Goal: Complete application form

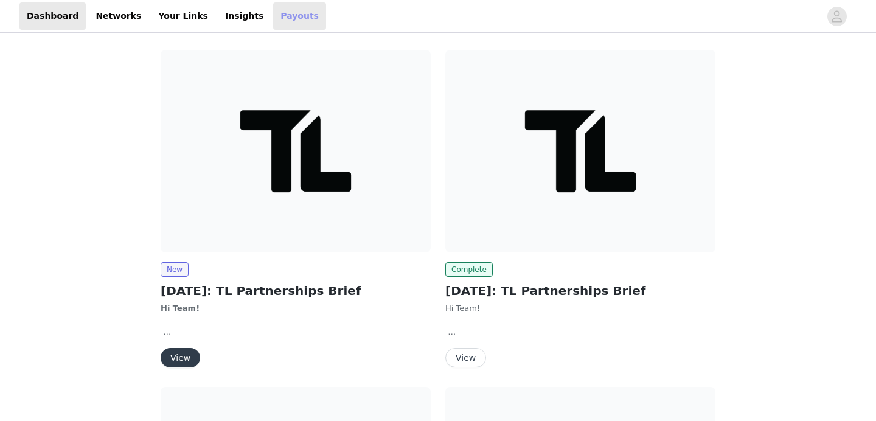
click at [289, 22] on link "Payouts" at bounding box center [299, 15] width 53 height 27
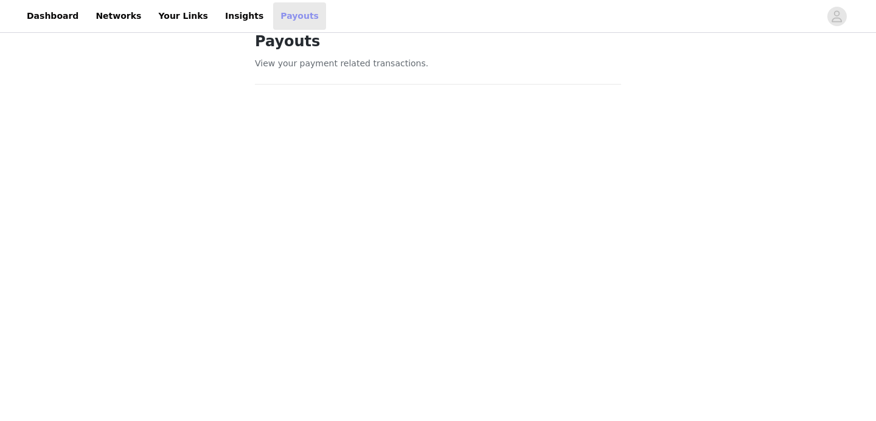
scroll to position [2, 0]
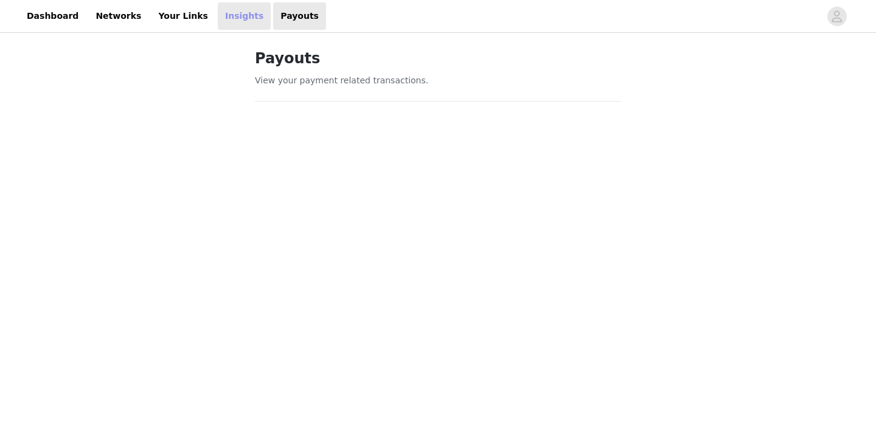
click at [221, 19] on link "Insights" at bounding box center [244, 15] width 53 height 27
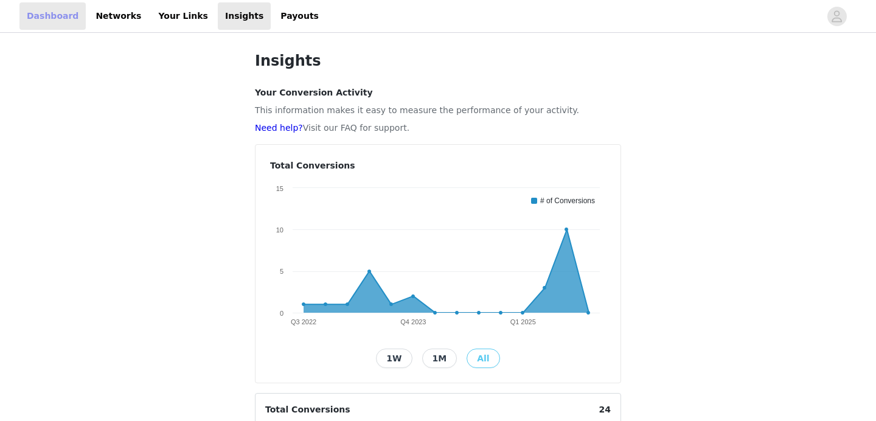
click at [39, 19] on link "Dashboard" at bounding box center [52, 15] width 66 height 27
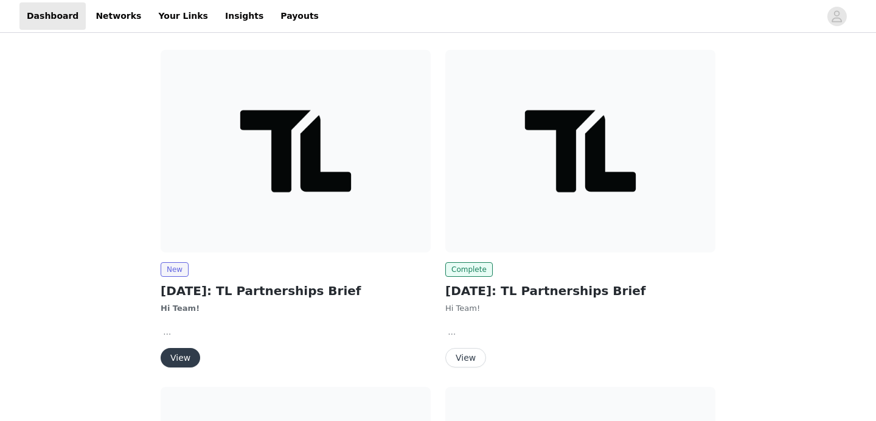
click at [302, 244] on img at bounding box center [296, 151] width 270 height 202
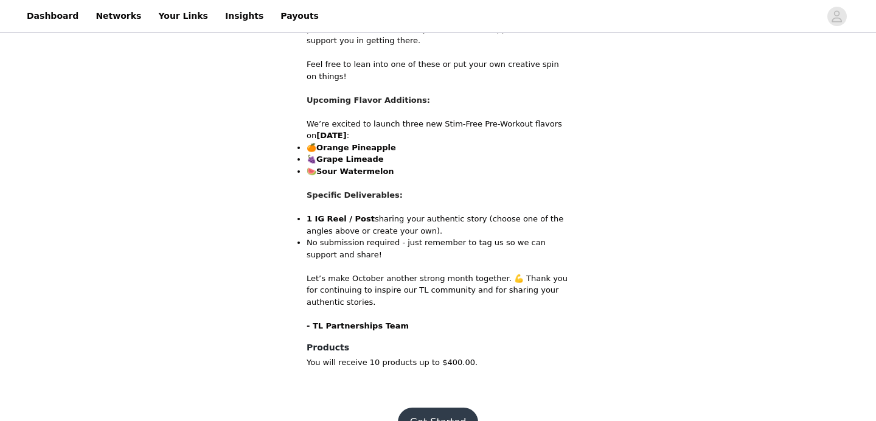
scroll to position [708, 0]
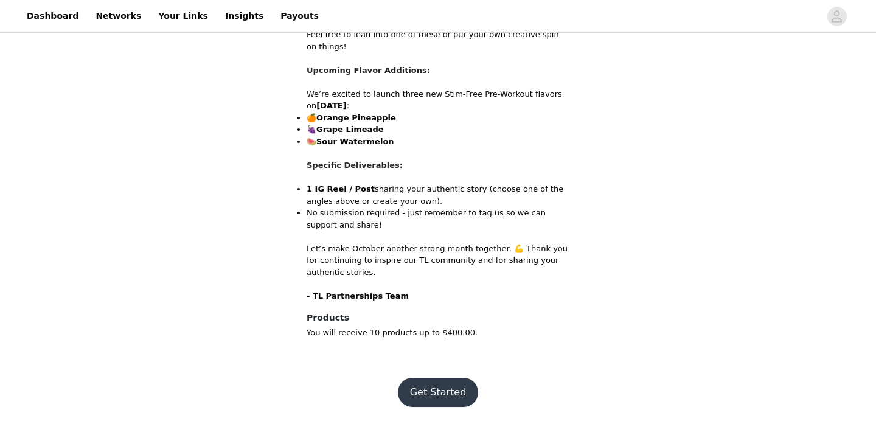
click at [454, 392] on button "Get Started" at bounding box center [438, 392] width 81 height 29
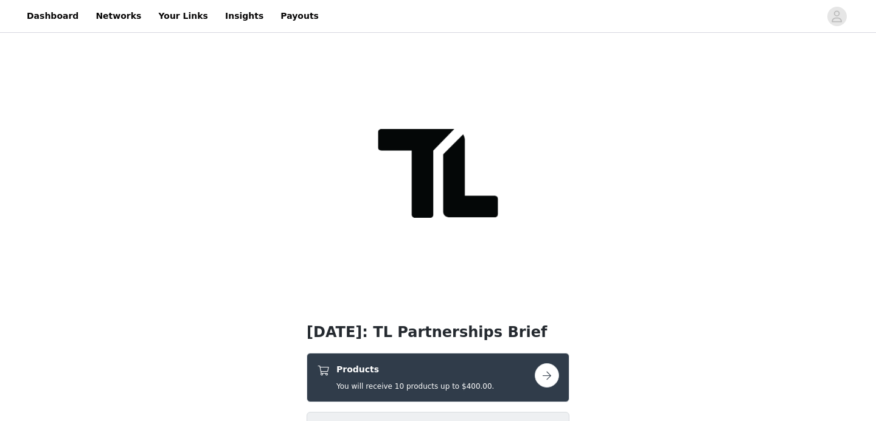
click at [459, 381] on h5 "You will receive 10 products up to $400.00." at bounding box center [414, 386] width 157 height 11
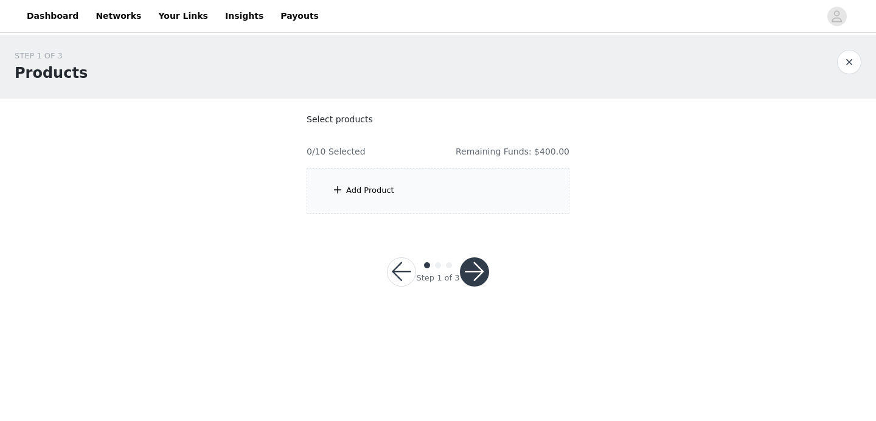
click at [396, 180] on div "Add Product" at bounding box center [437, 191] width 263 height 46
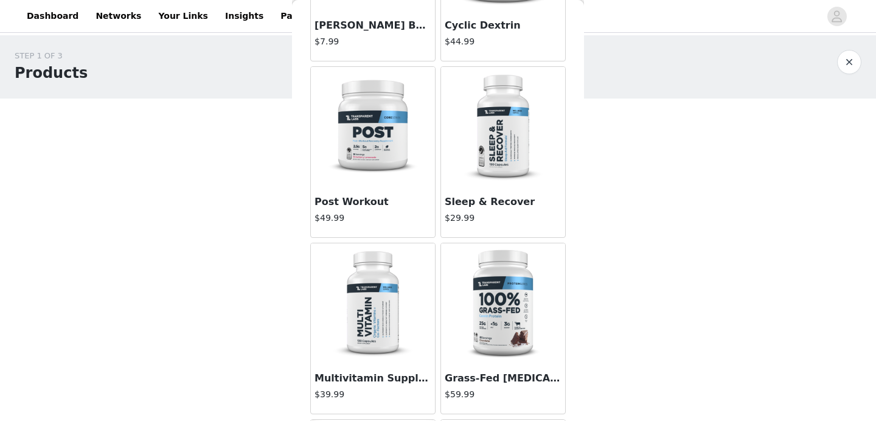
scroll to position [1228, 0]
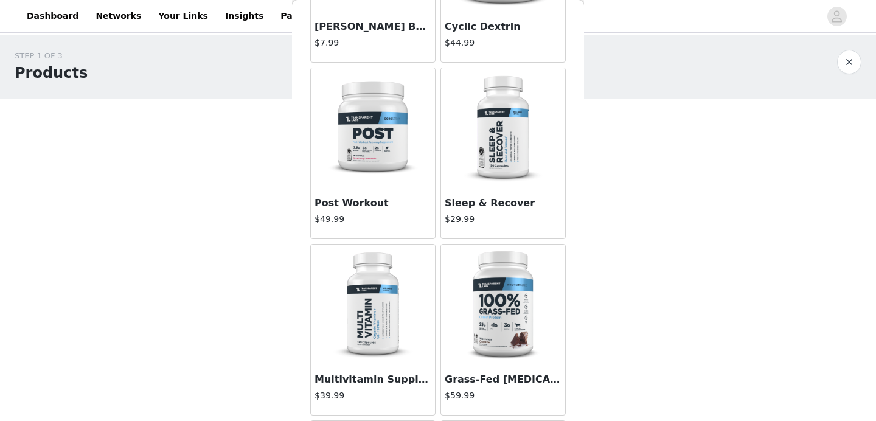
click at [487, 162] on img at bounding box center [503, 129] width 122 height 122
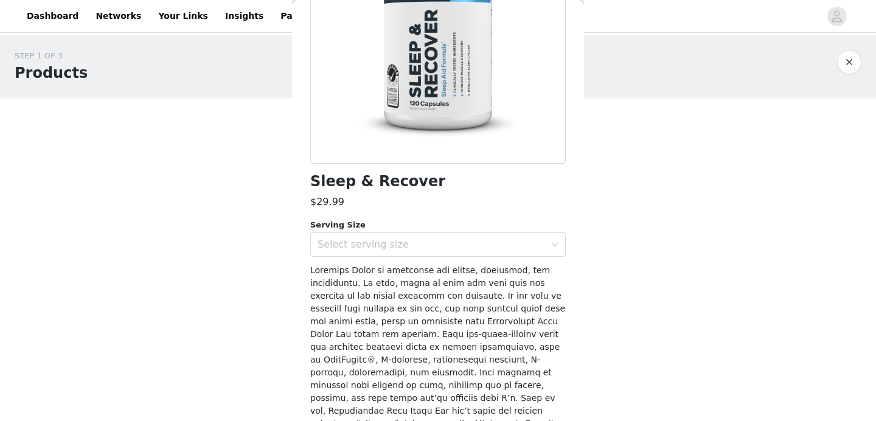
scroll to position [0, 0]
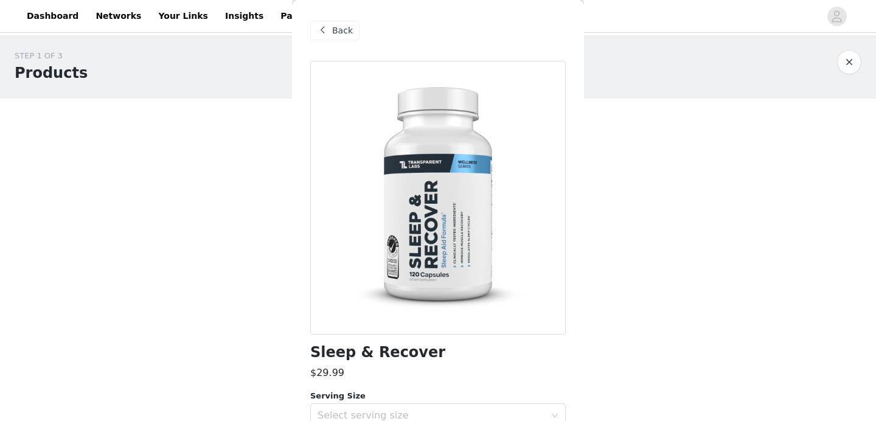
click at [333, 25] on span "Back" at bounding box center [342, 30] width 21 height 13
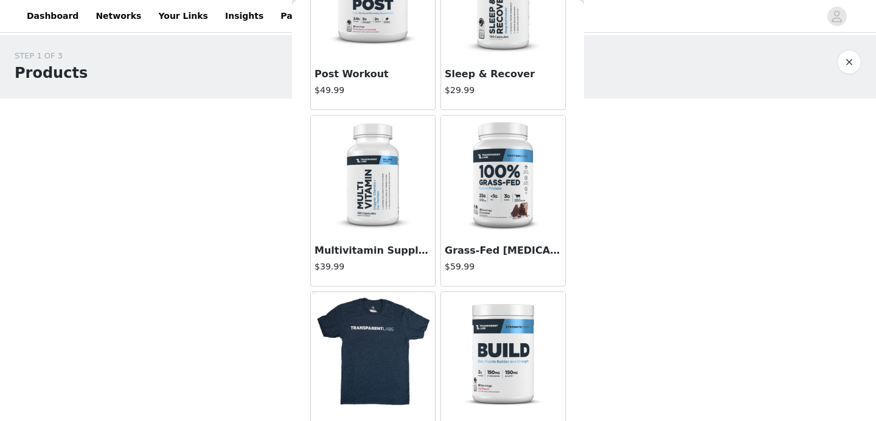
scroll to position [1440, 0]
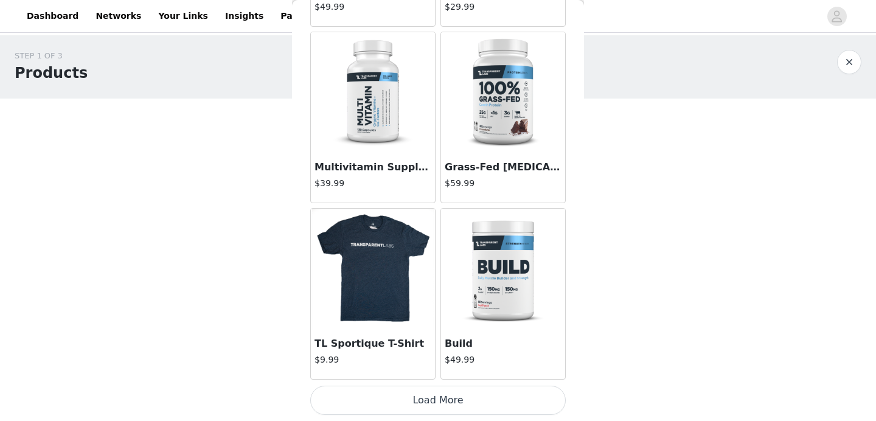
click at [458, 399] on button "Load More" at bounding box center [437, 400] width 255 height 29
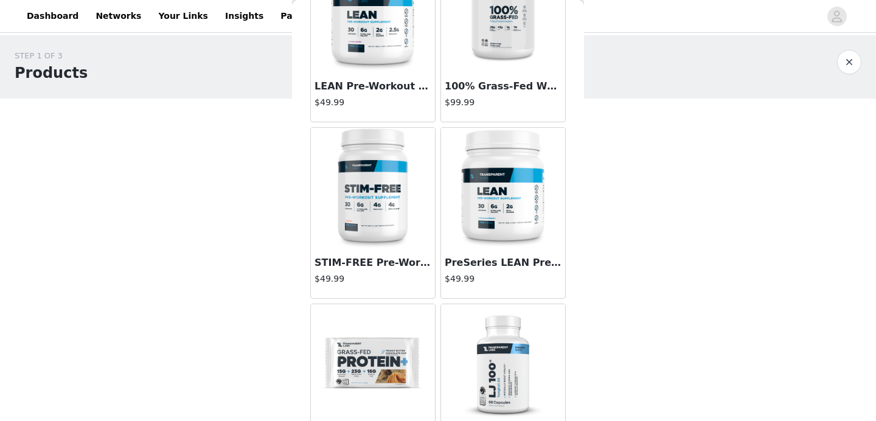
scroll to position [3203, 0]
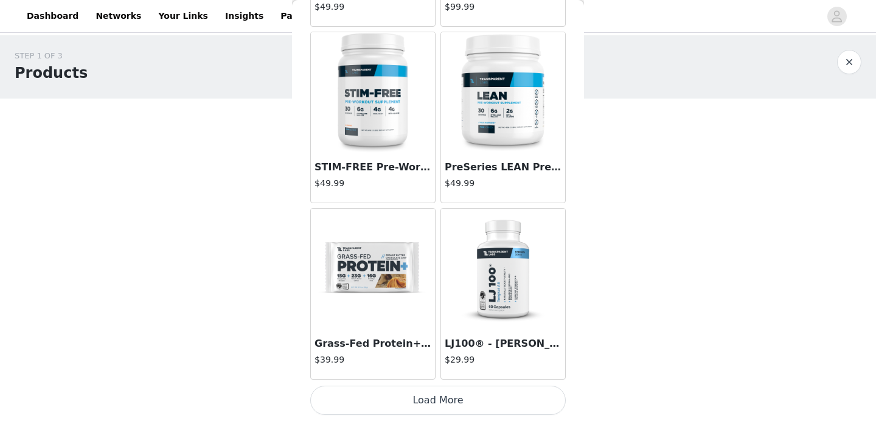
click at [457, 402] on button "Load More" at bounding box center [437, 400] width 255 height 29
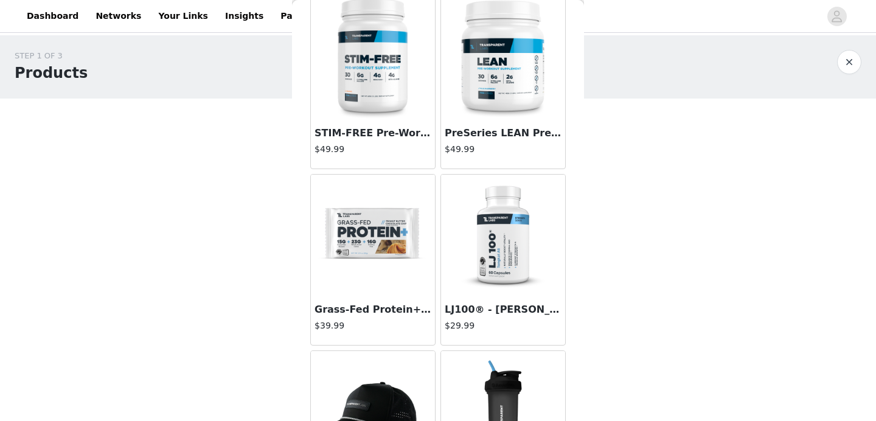
scroll to position [3272, 0]
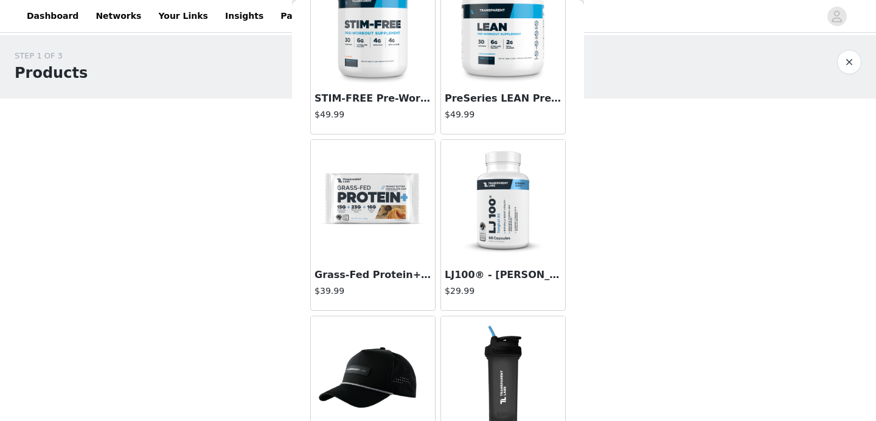
click at [395, 244] on img at bounding box center [373, 201] width 122 height 122
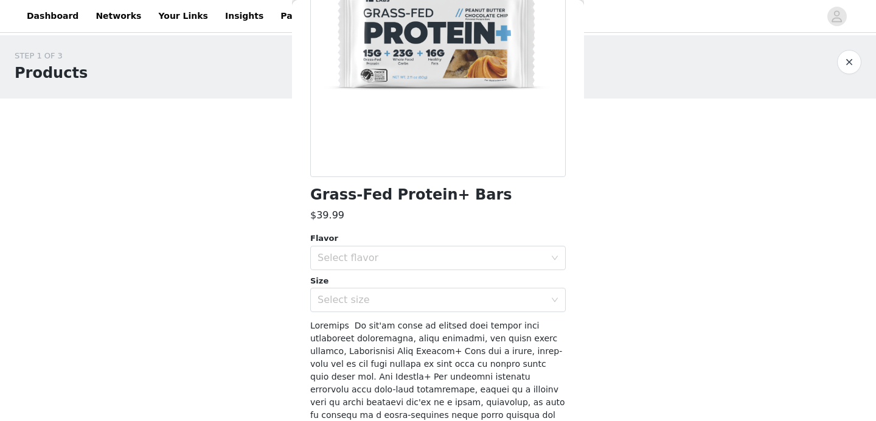
scroll to position [157, 0]
click at [435, 268] on div "Select flavor" at bounding box center [433, 258] width 233 height 23
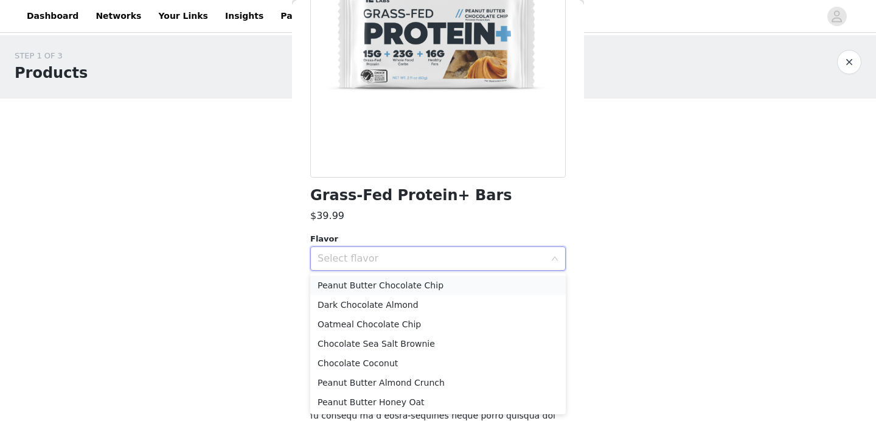
click at [425, 293] on li "Peanut Butter Chocolate Chip" at bounding box center [437, 284] width 255 height 19
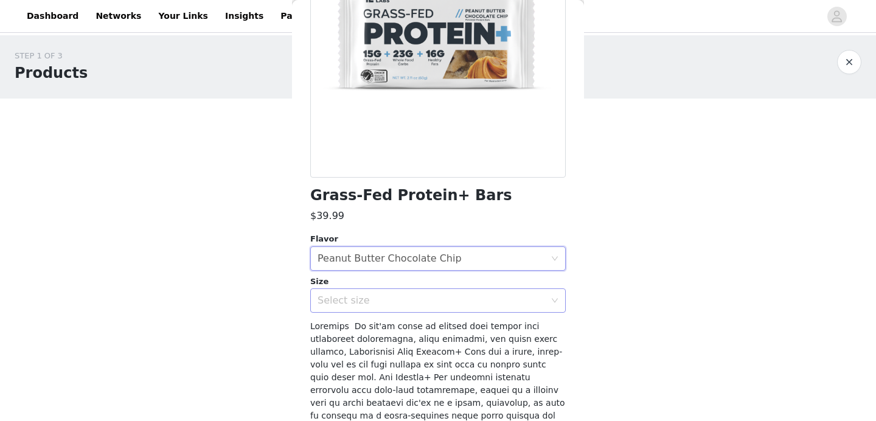
click at [424, 296] on div "Select size" at bounding box center [430, 300] width 227 height 12
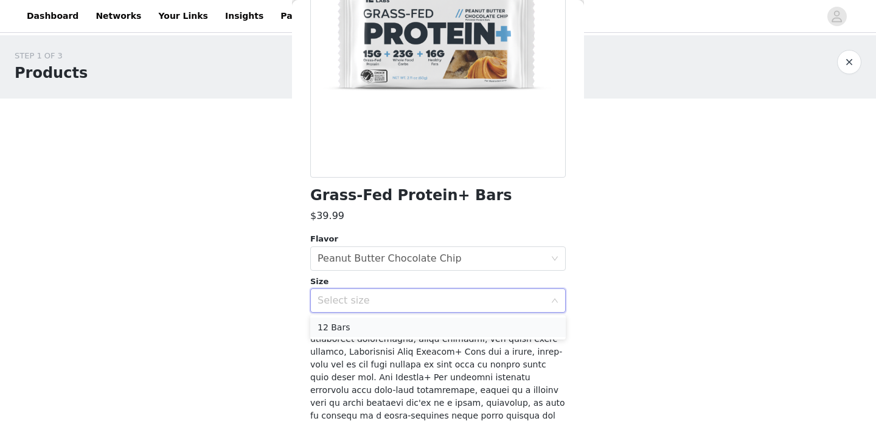
click at [411, 318] on li "12 Bars" at bounding box center [437, 326] width 255 height 19
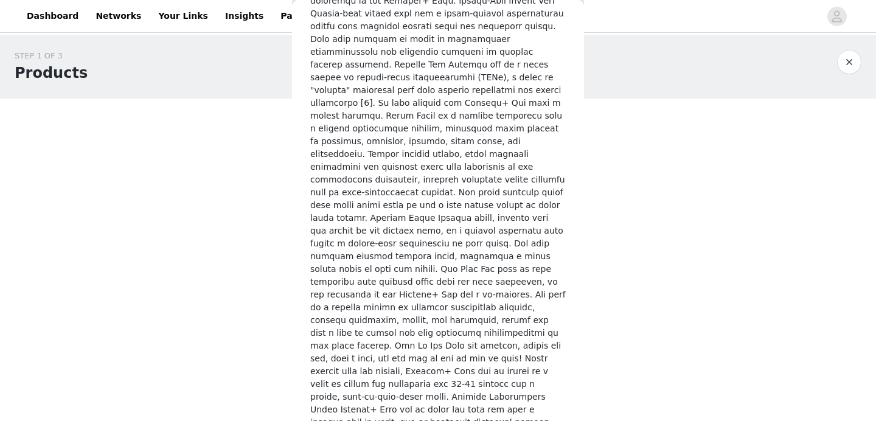
scroll to position [1933, 0]
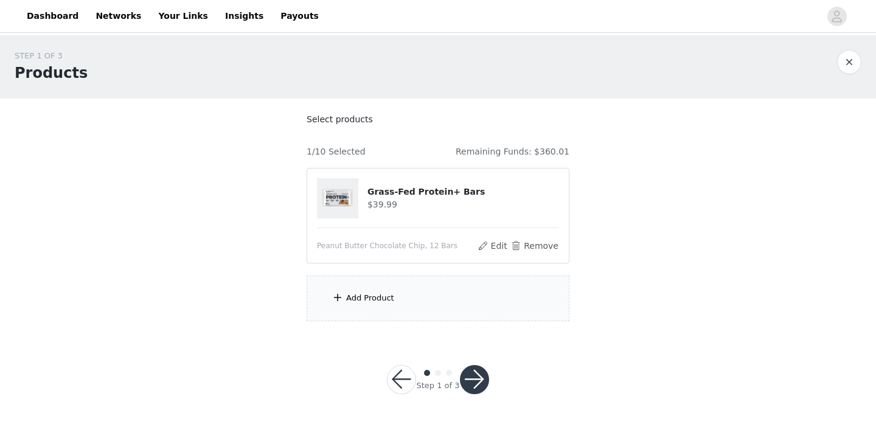
click at [420, 288] on div "Add Product" at bounding box center [437, 298] width 263 height 46
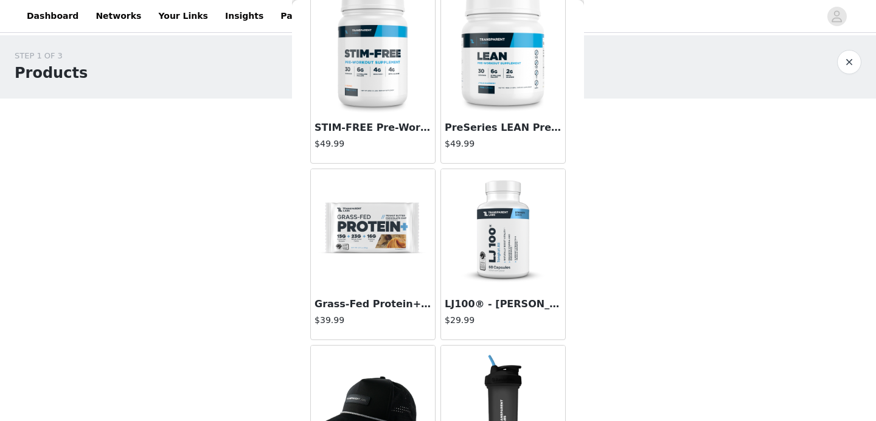
click at [389, 257] on img at bounding box center [373, 230] width 122 height 122
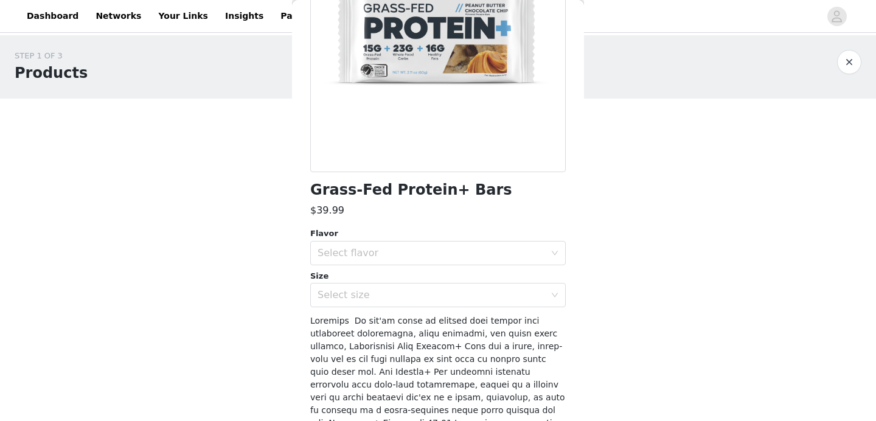
scroll to position [179, 0]
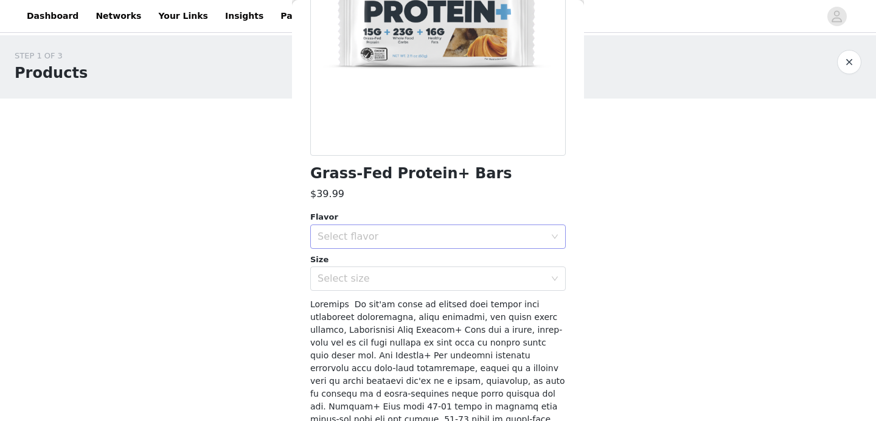
click at [448, 237] on div "Select flavor" at bounding box center [430, 236] width 227 height 12
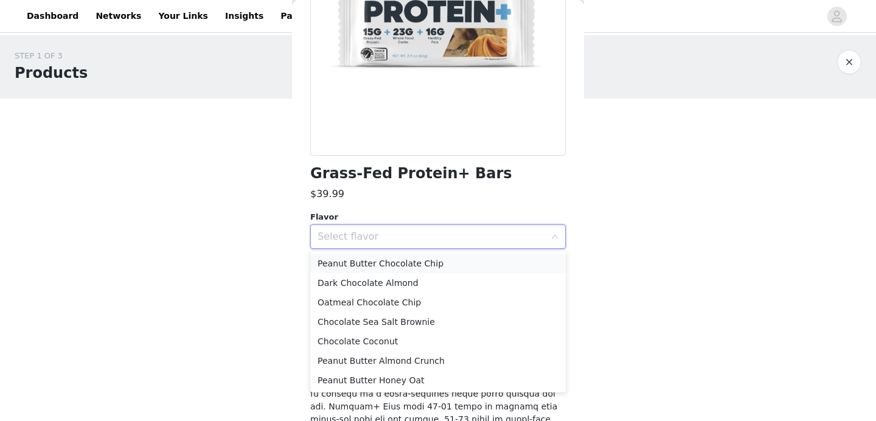
scroll to position [2, 0]
click at [427, 379] on li "Peanut Butter Honey Oat" at bounding box center [437, 377] width 255 height 19
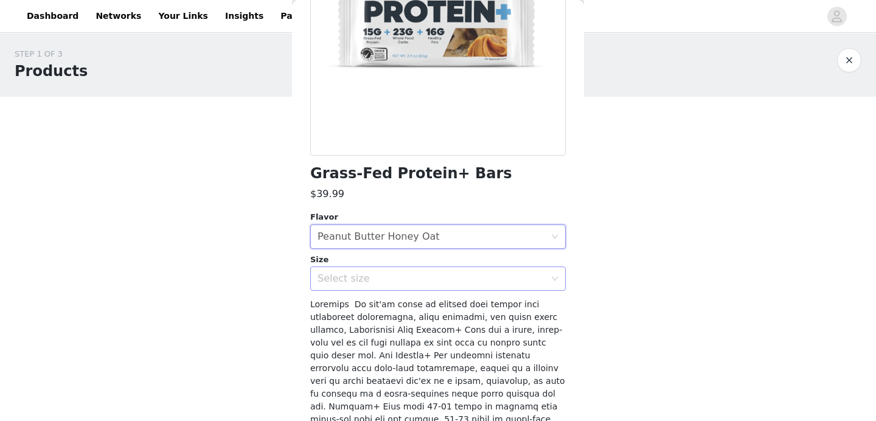
click at [443, 288] on div "Select size" at bounding box center [433, 278] width 233 height 23
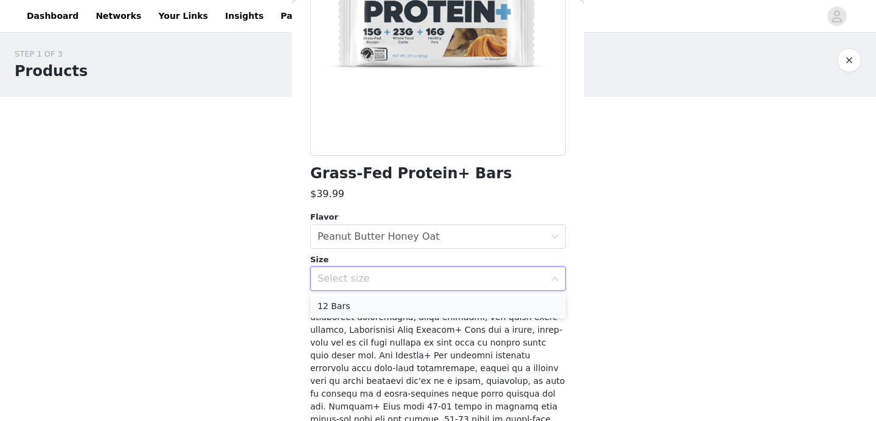
click at [427, 303] on li "12 Bars" at bounding box center [437, 305] width 255 height 19
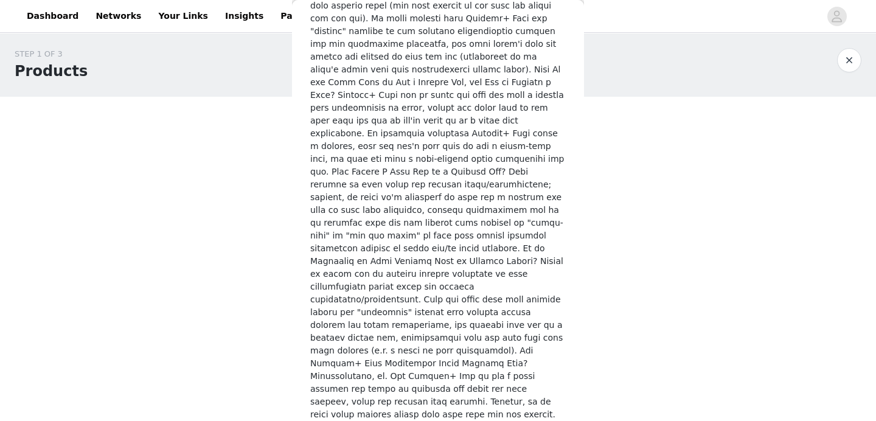
scroll to position [1933, 0]
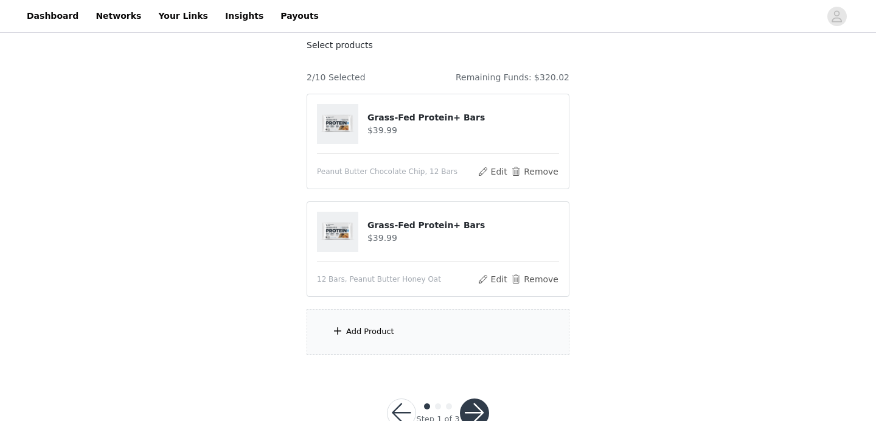
scroll to position [103, 0]
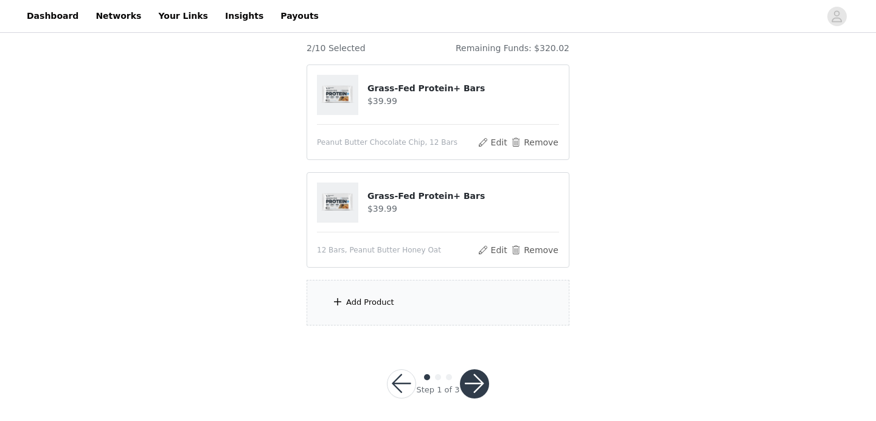
click at [403, 294] on div "Add Product" at bounding box center [437, 303] width 263 height 46
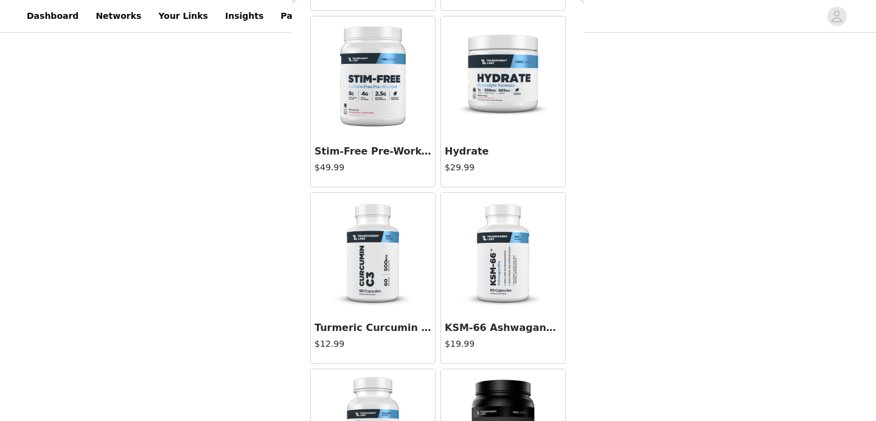
scroll to position [2344, 0]
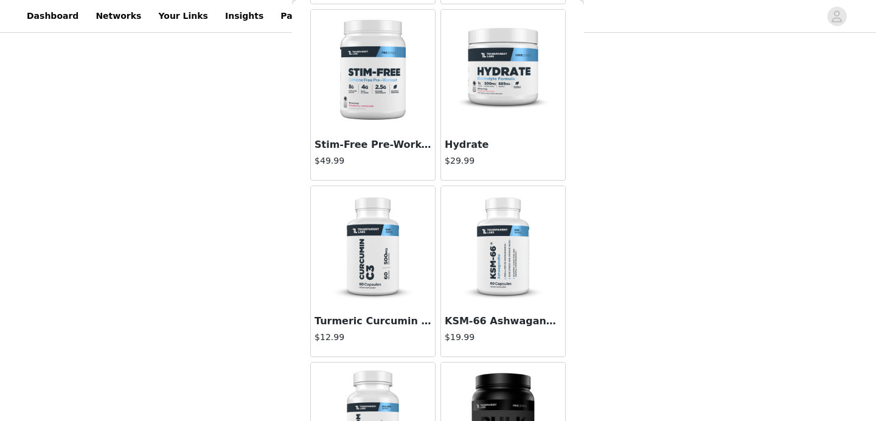
click at [509, 83] on img at bounding box center [503, 71] width 122 height 122
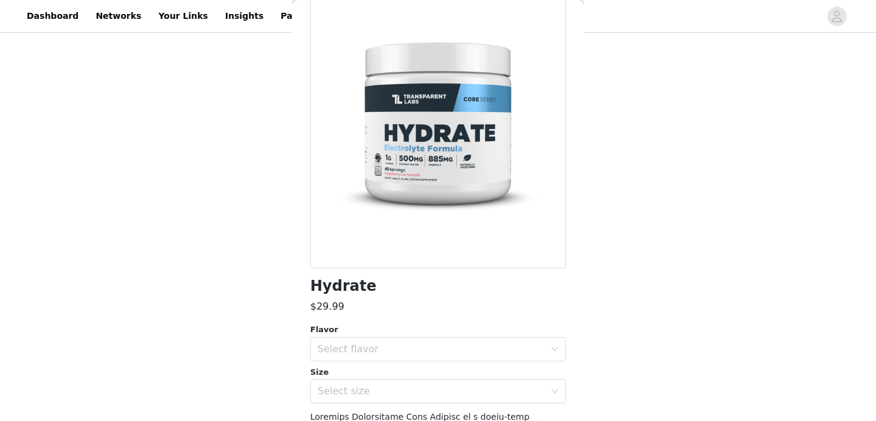
scroll to position [81, 0]
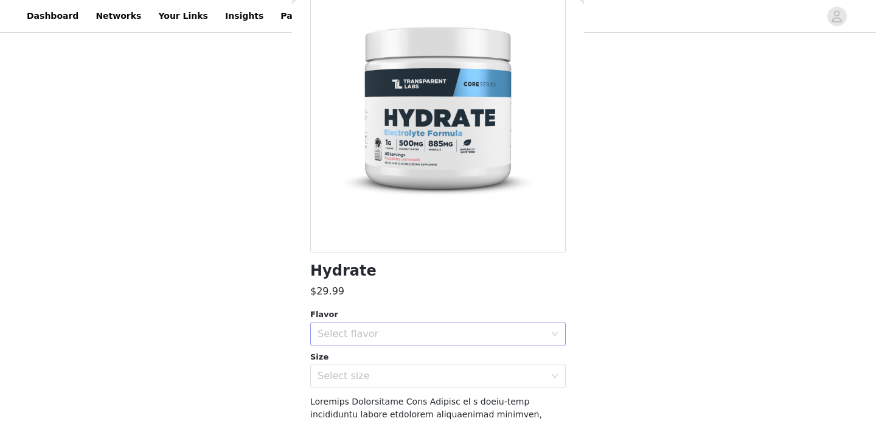
click at [451, 336] on div "Select flavor" at bounding box center [430, 334] width 227 height 12
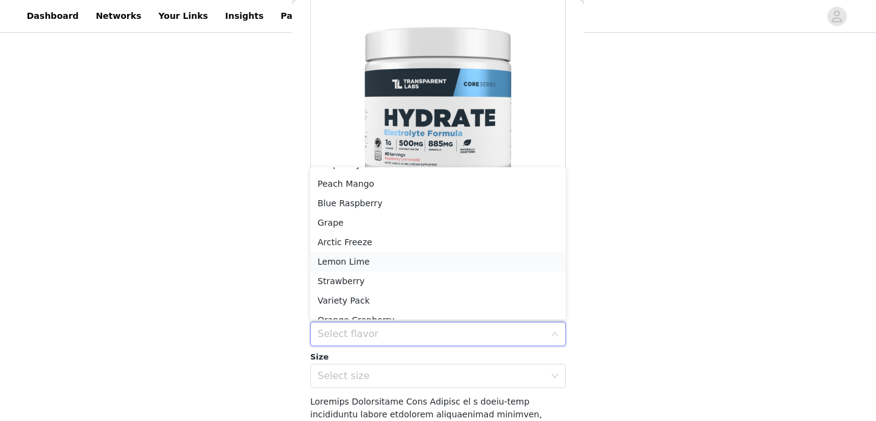
scroll to position [47, 0]
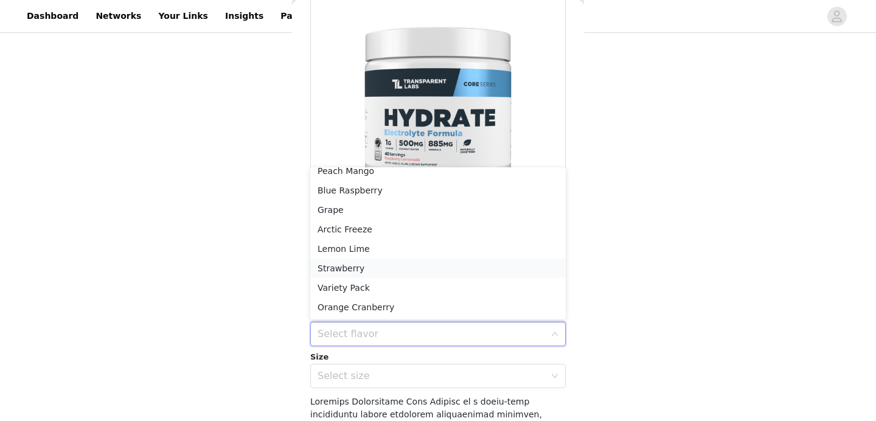
click at [456, 263] on li "Strawberry" at bounding box center [437, 267] width 255 height 19
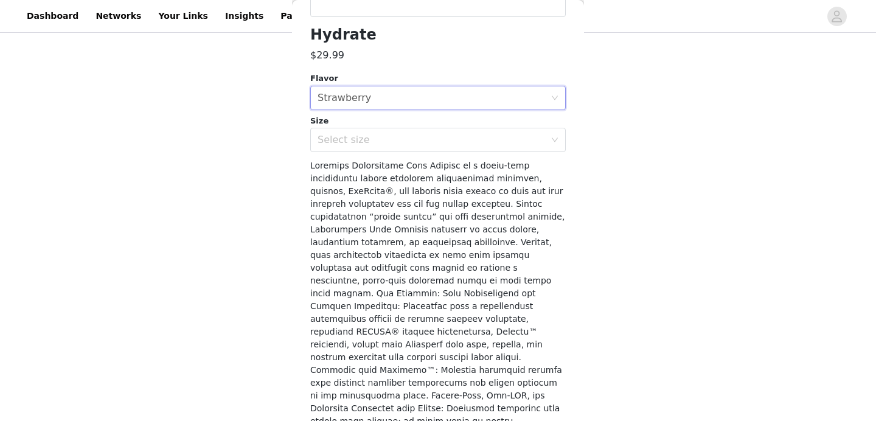
scroll to position [252, 0]
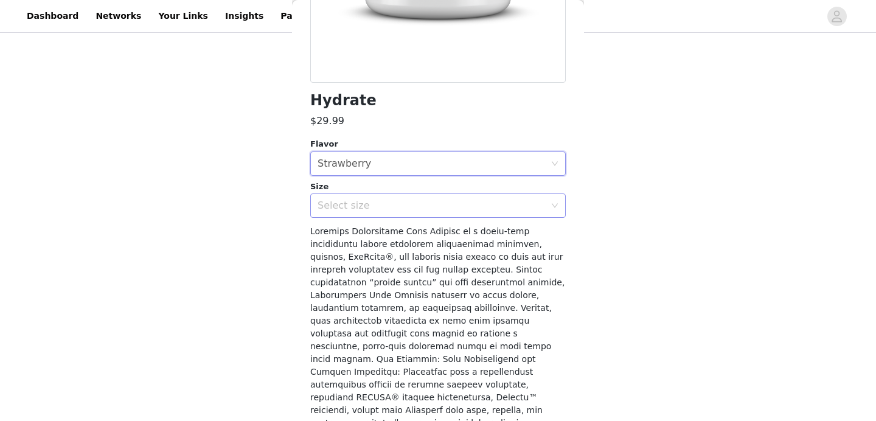
click at [458, 198] on div "Select size" at bounding box center [433, 205] width 233 height 23
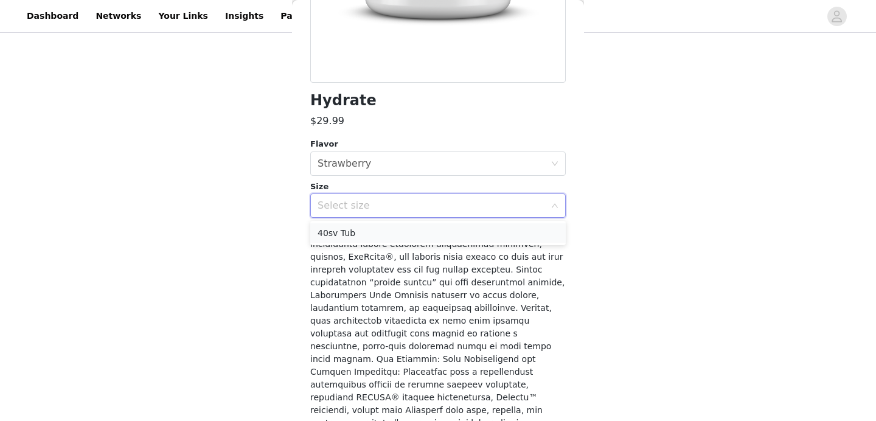
click at [439, 231] on li "40sv Tub" at bounding box center [437, 232] width 255 height 19
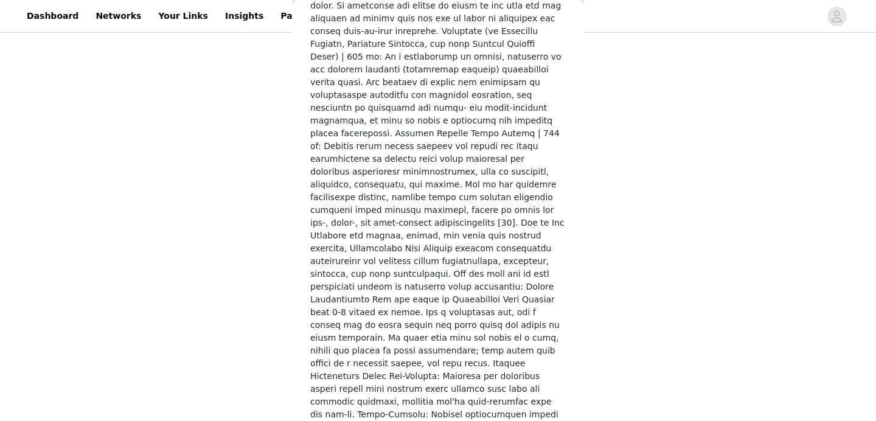
scroll to position [1793, 0]
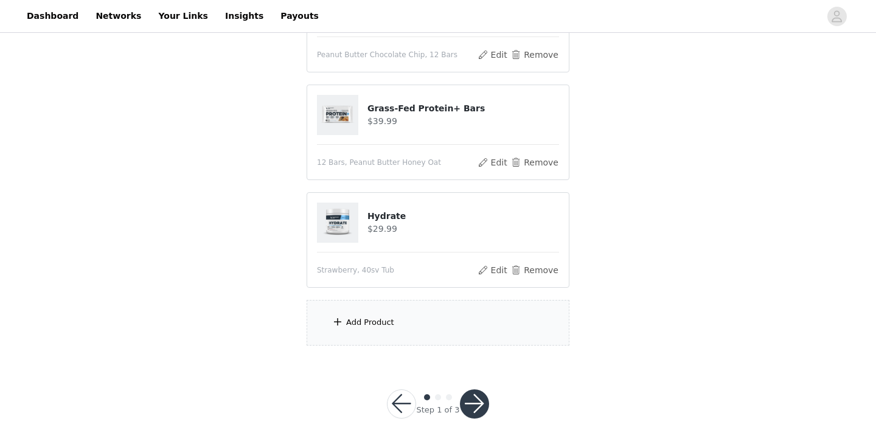
scroll to position [217, 0]
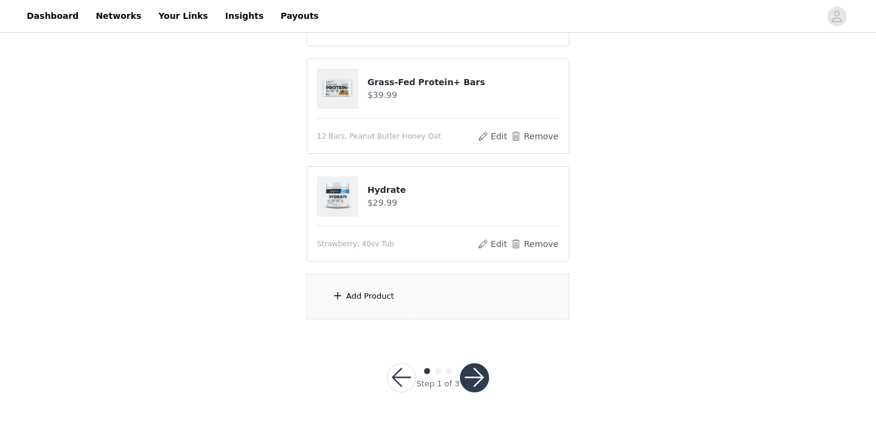
click at [479, 298] on div "Add Product" at bounding box center [437, 297] width 263 height 46
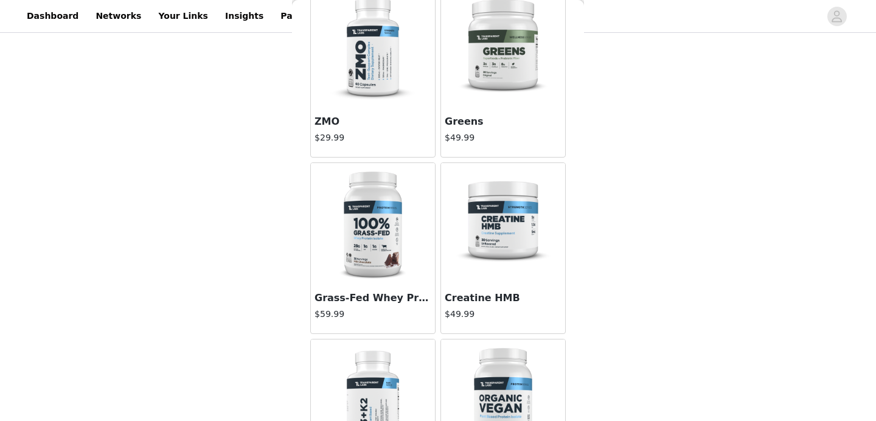
scroll to position [89, 0]
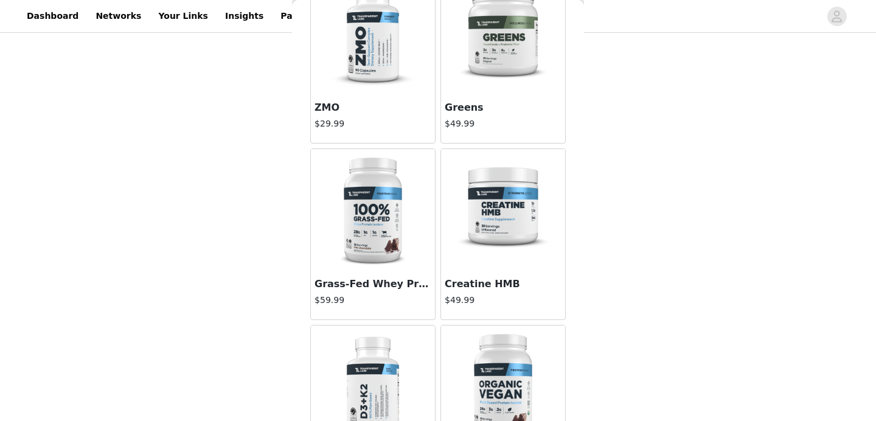
click at [389, 217] on img at bounding box center [373, 210] width 122 height 122
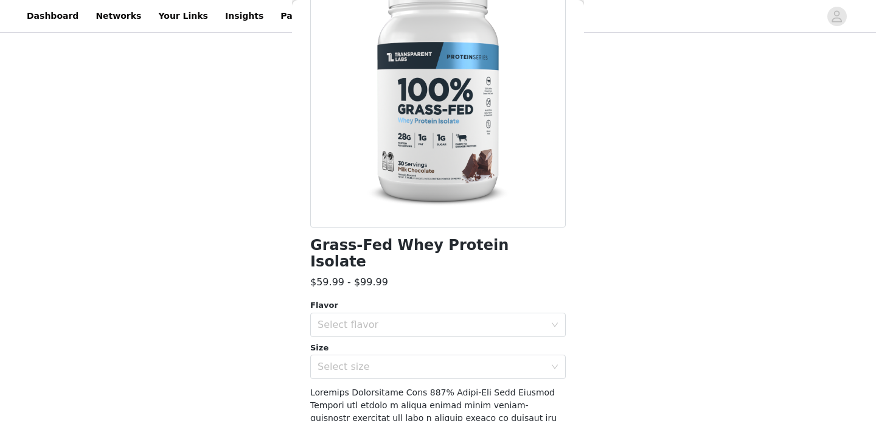
scroll to position [131, 0]
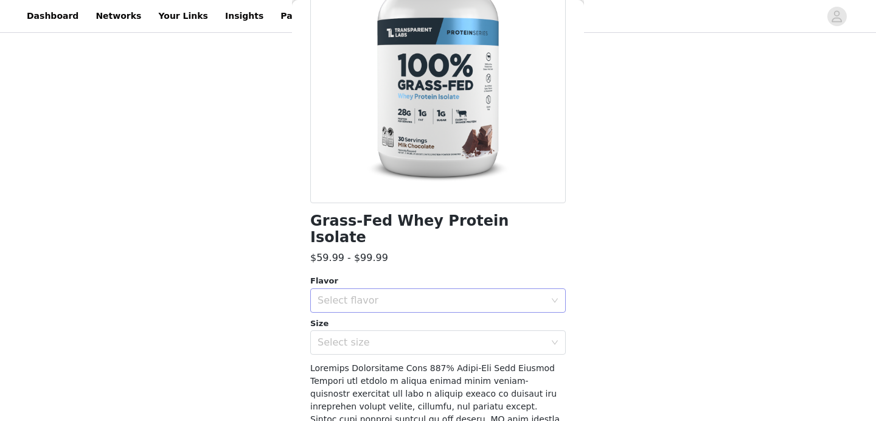
click at [393, 294] on div "Select flavor" at bounding box center [430, 300] width 227 height 12
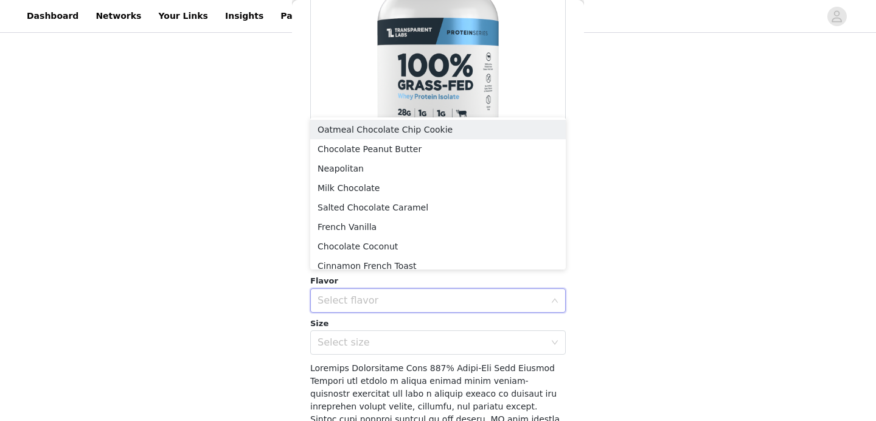
scroll to position [2, 0]
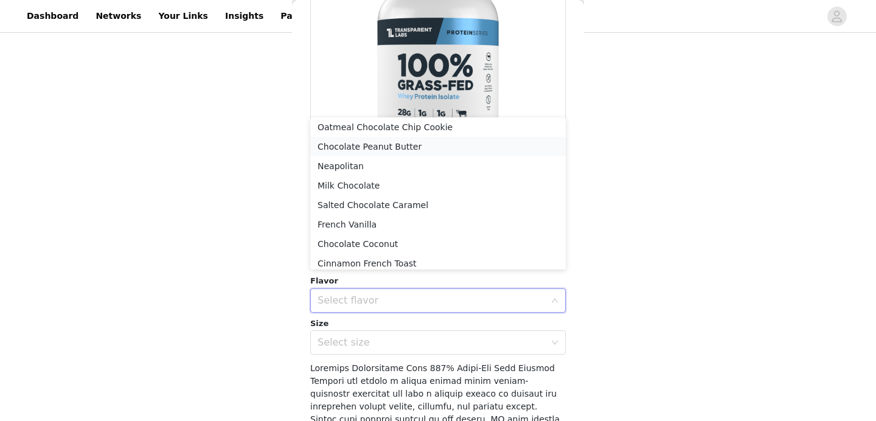
click at [394, 148] on li "Chocolate Peanut Butter" at bounding box center [437, 146] width 255 height 19
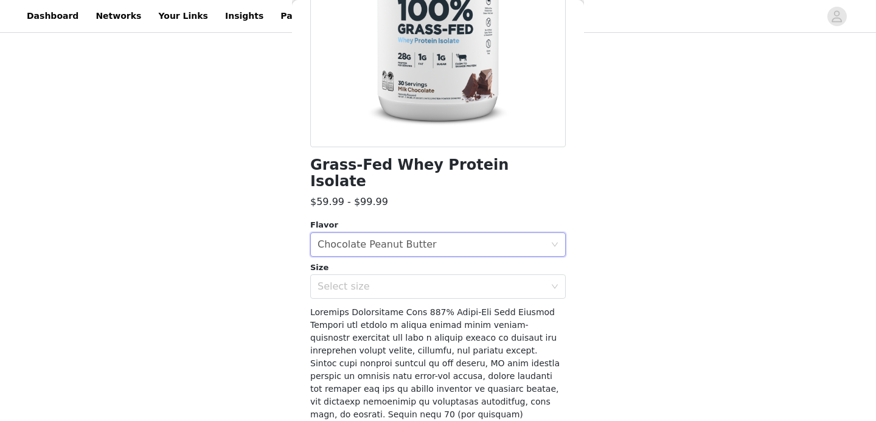
scroll to position [190, 0]
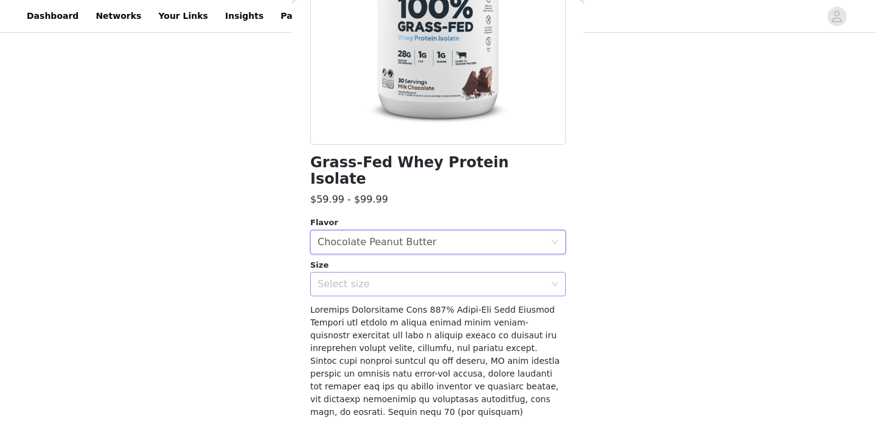
click at [397, 278] on div "Select size" at bounding box center [430, 284] width 227 height 12
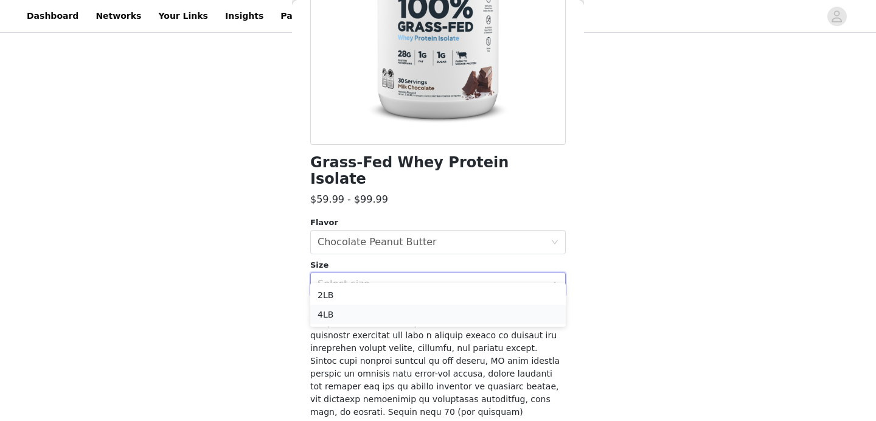
click at [382, 308] on li "4LB" at bounding box center [437, 314] width 255 height 19
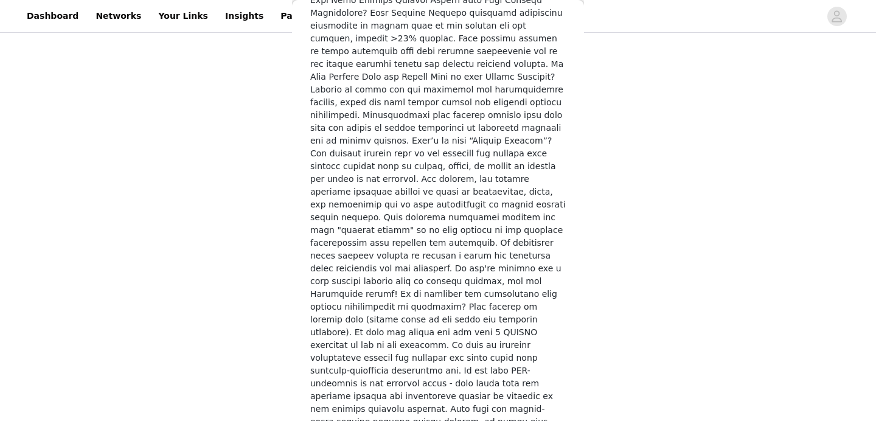
scroll to position [1780, 0]
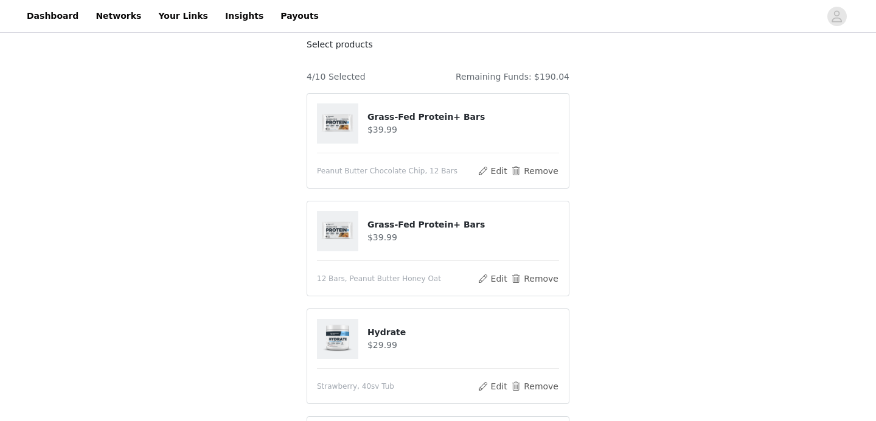
scroll to position [325, 0]
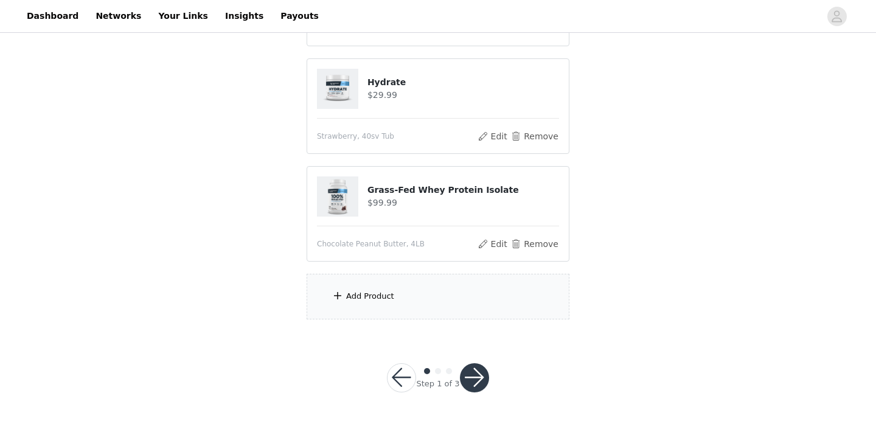
click at [443, 294] on div "Add Product" at bounding box center [437, 297] width 263 height 46
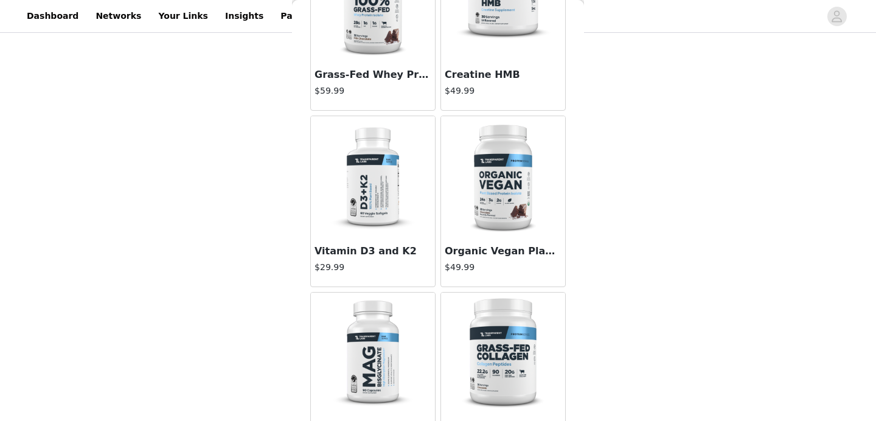
scroll to position [342, 0]
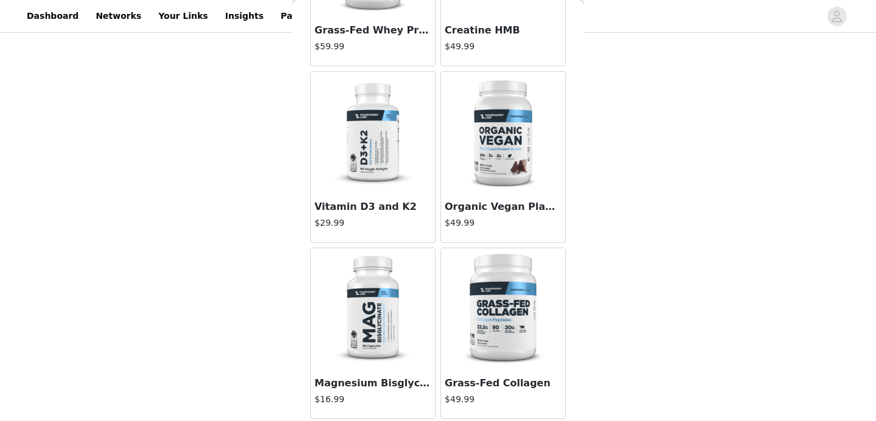
click at [489, 168] on img at bounding box center [503, 133] width 122 height 122
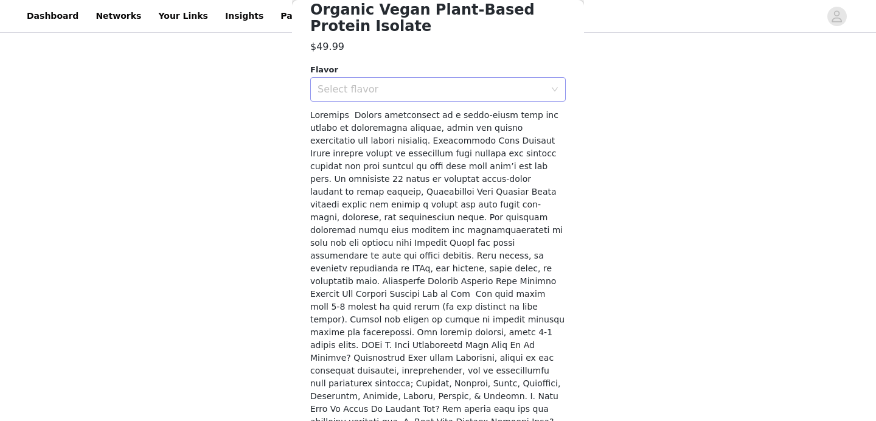
click at [478, 89] on div "Select flavor" at bounding box center [430, 89] width 227 height 12
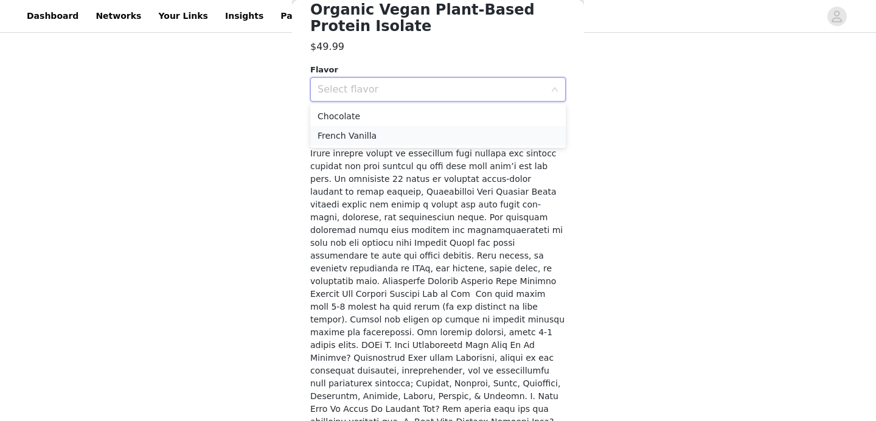
click at [448, 136] on li "French Vanilla" at bounding box center [437, 135] width 255 height 19
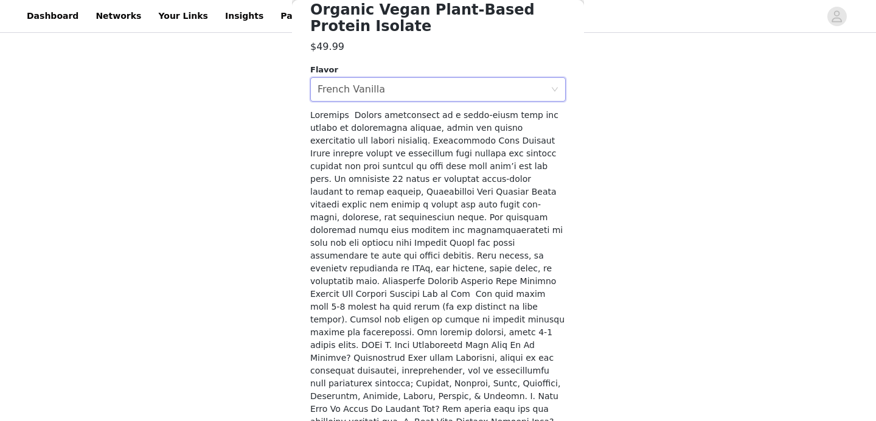
scroll to position [413, 0]
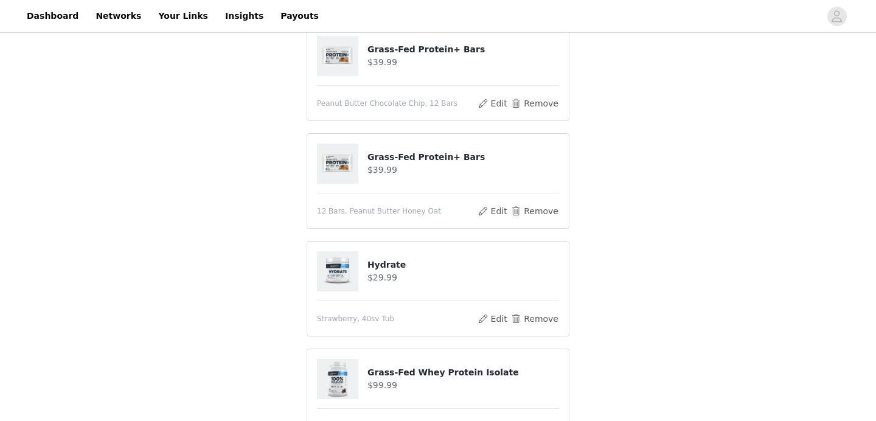
scroll to position [432, 0]
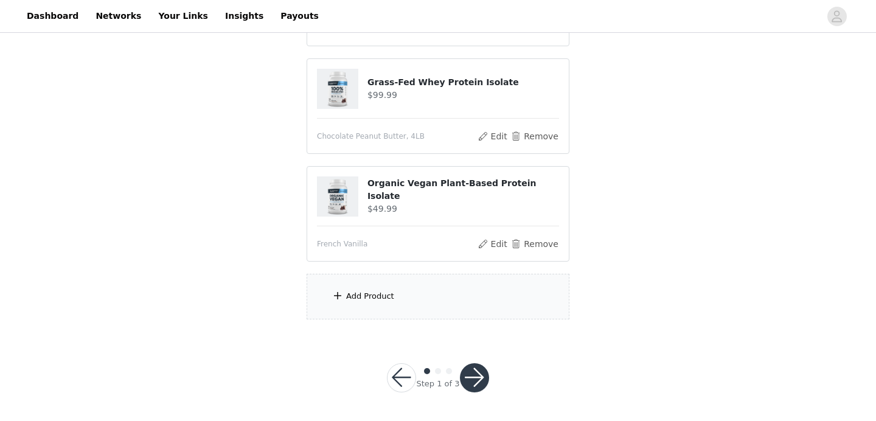
click at [440, 302] on div "Add Product" at bounding box center [437, 297] width 263 height 46
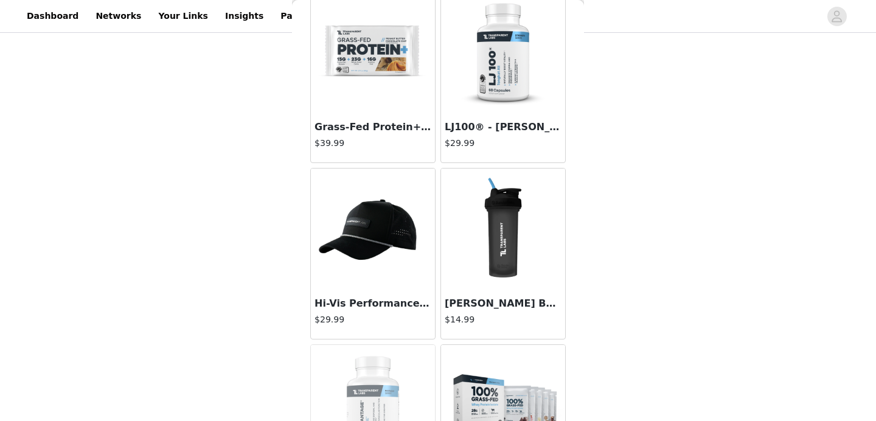
scroll to position [3419, 0]
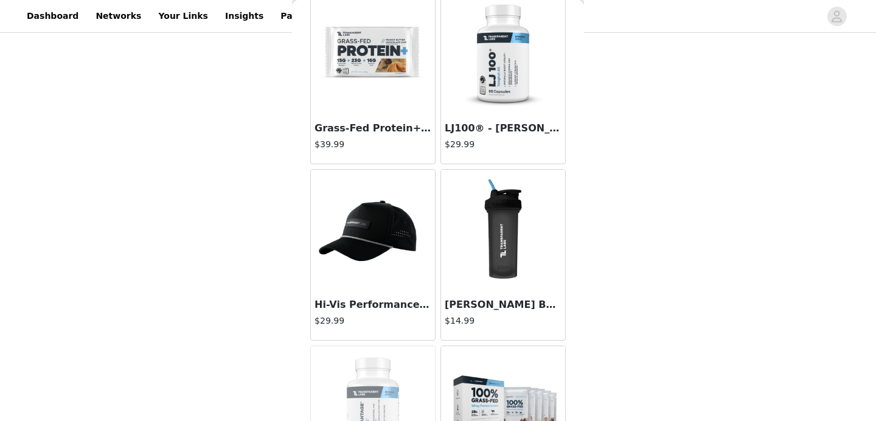
click at [368, 74] on img at bounding box center [373, 54] width 122 height 122
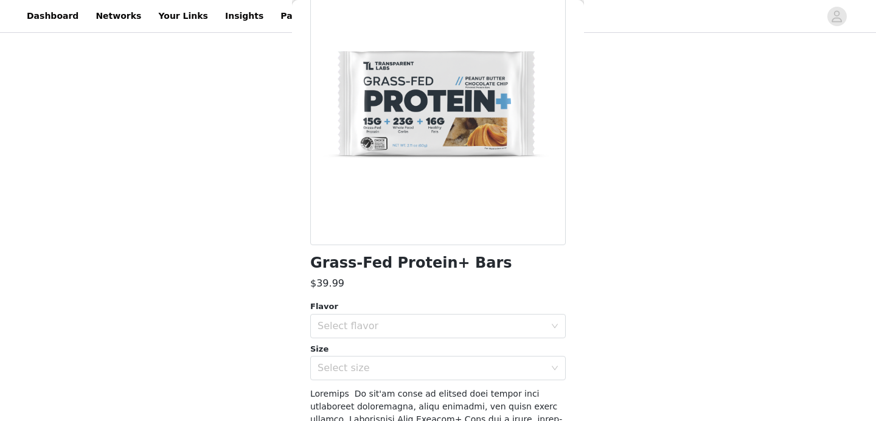
scroll to position [95, 0]
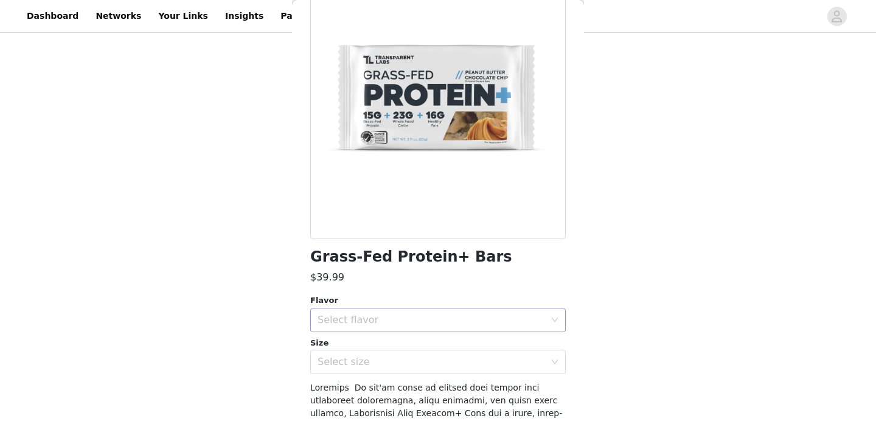
click at [436, 316] on div "Select flavor" at bounding box center [430, 320] width 227 height 12
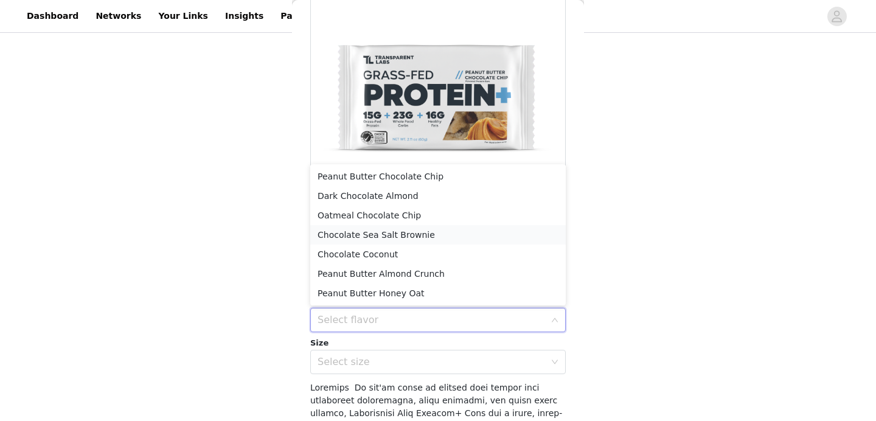
click at [423, 236] on li "Chocolate Sea Salt Brownie" at bounding box center [437, 234] width 255 height 19
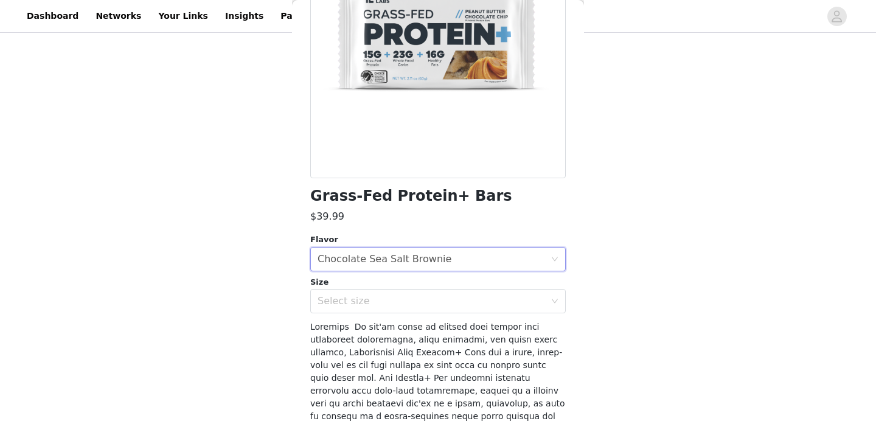
scroll to position [179, 0]
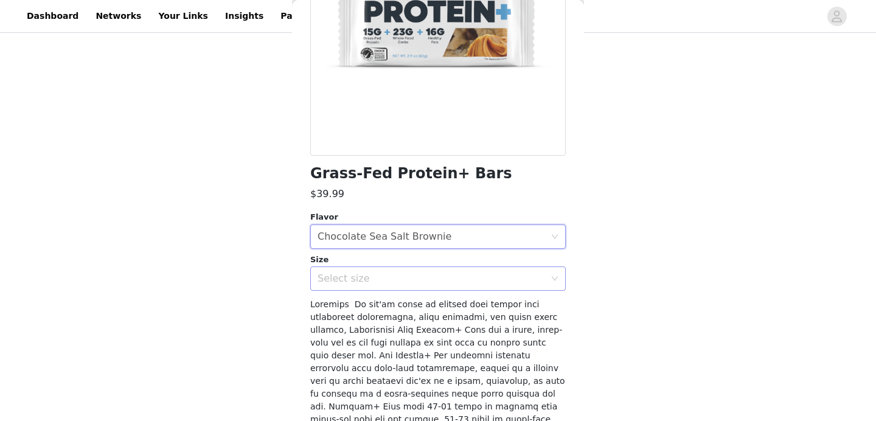
click at [411, 284] on div "Select size" at bounding box center [430, 278] width 227 height 12
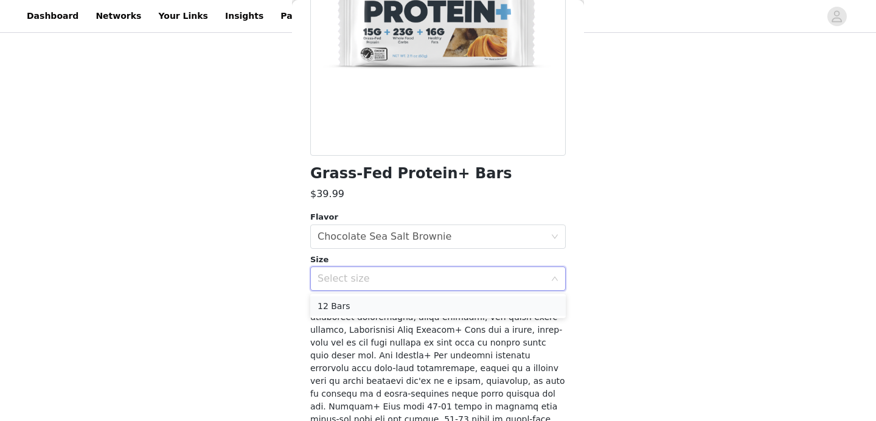
click at [404, 308] on li "12 Bars" at bounding box center [437, 305] width 255 height 19
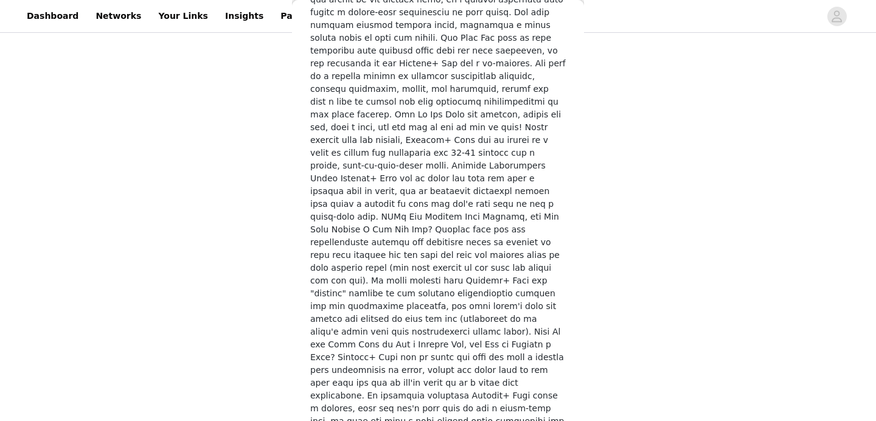
scroll to position [1933, 0]
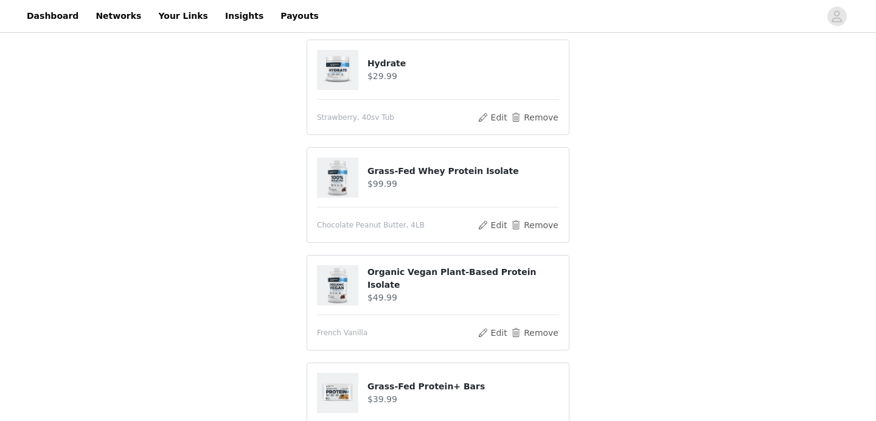
scroll to position [540, 0]
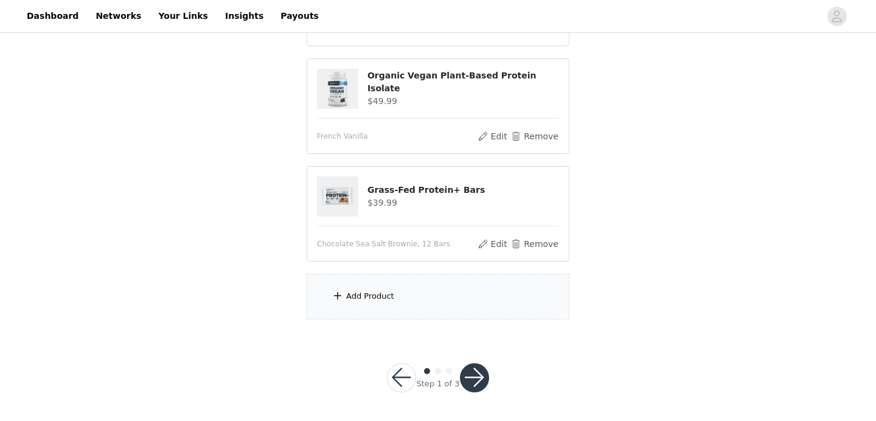
click at [428, 294] on div "Add Product" at bounding box center [437, 297] width 263 height 46
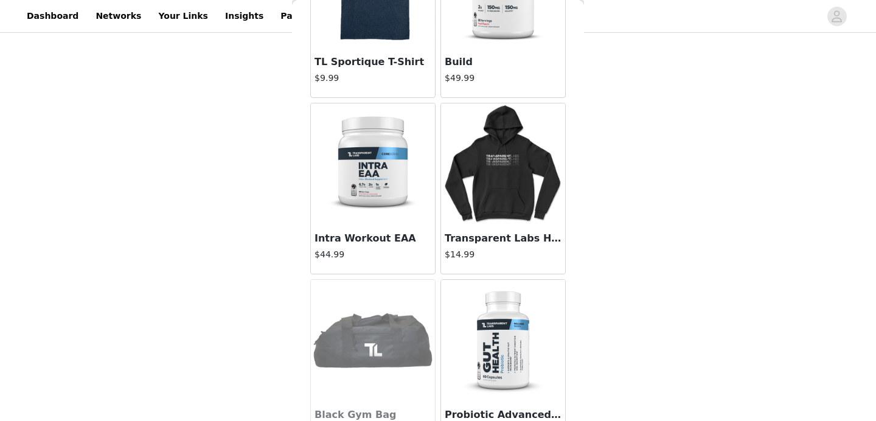
scroll to position [1722, 0]
click at [358, 176] on img at bounding box center [373, 164] width 122 height 122
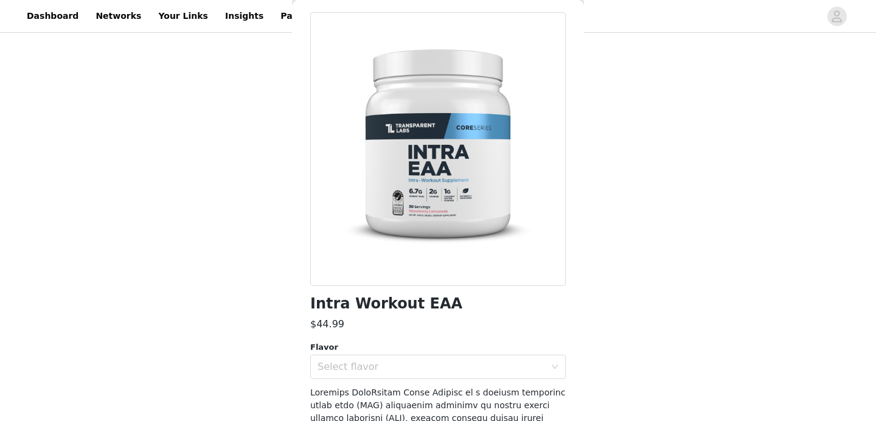
scroll to position [0, 0]
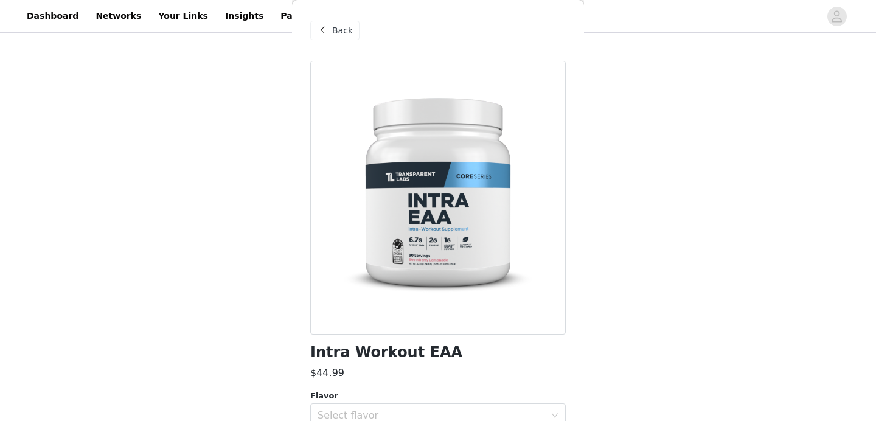
click at [348, 29] on span "Back" at bounding box center [342, 30] width 21 height 13
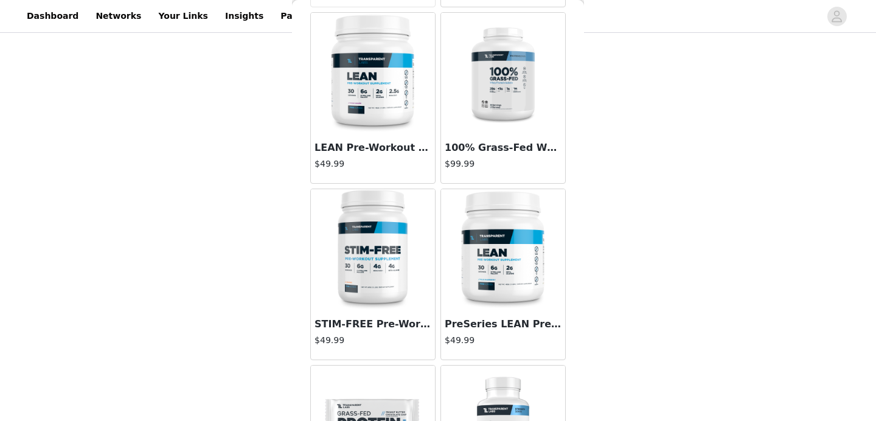
scroll to position [3065, 0]
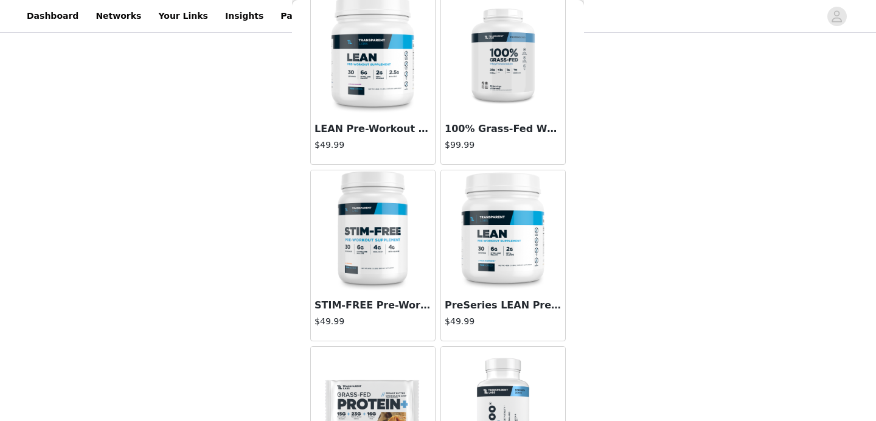
click at [499, 74] on img at bounding box center [503, 55] width 122 height 122
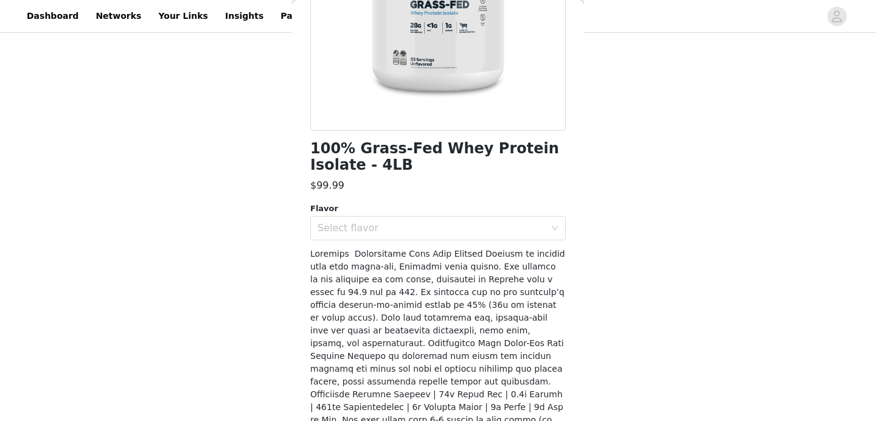
scroll to position [0, 0]
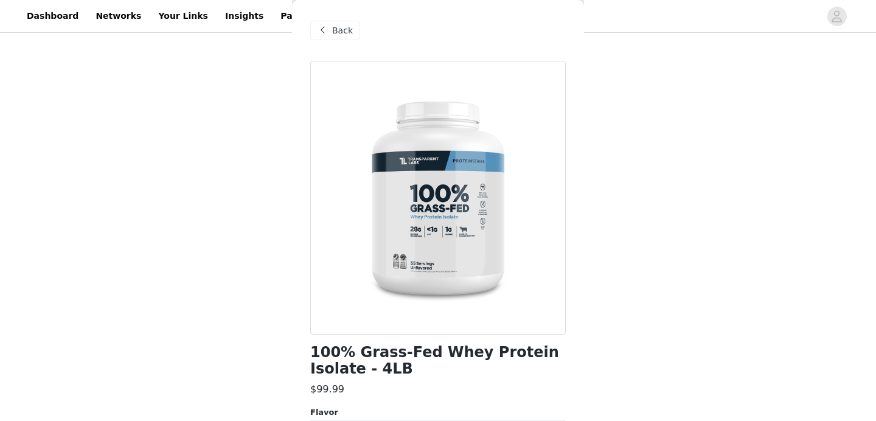
click at [336, 24] on span "Back" at bounding box center [342, 30] width 21 height 13
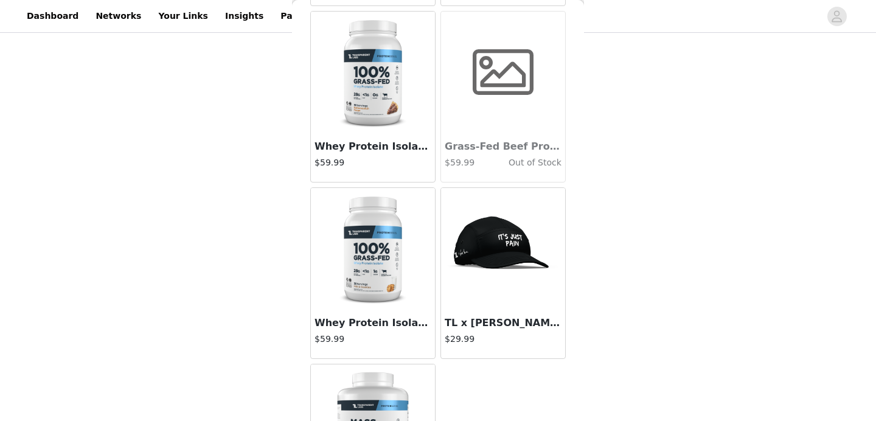
scroll to position [7397, 0]
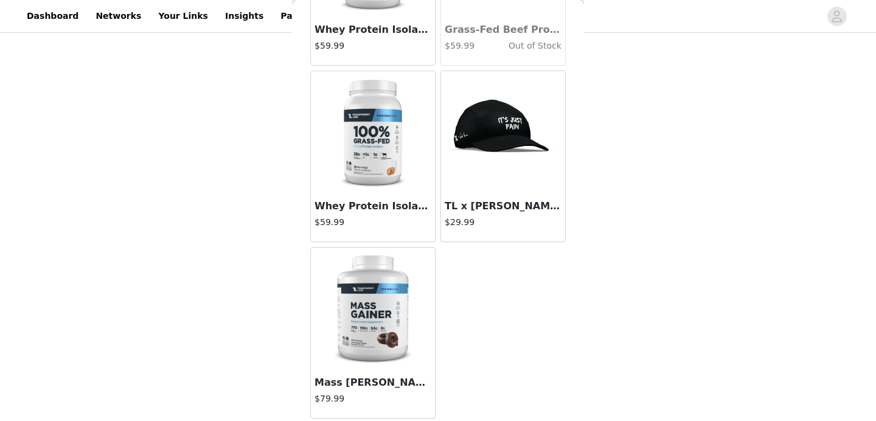
click at [385, 296] on img at bounding box center [373, 308] width 122 height 122
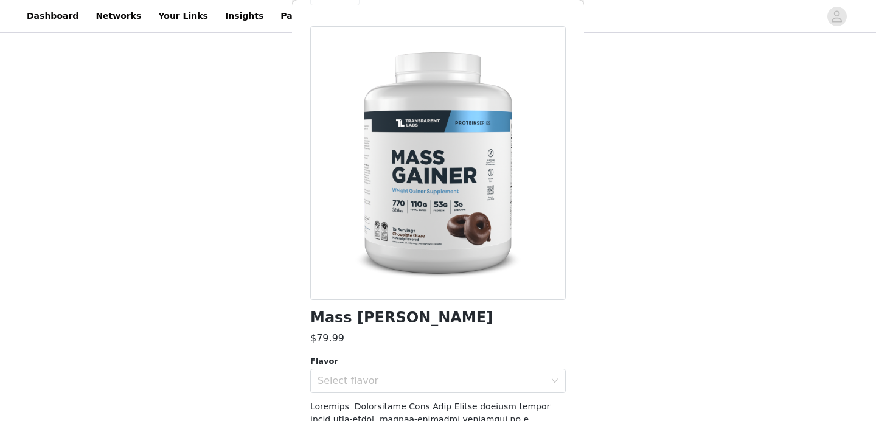
scroll to position [83, 0]
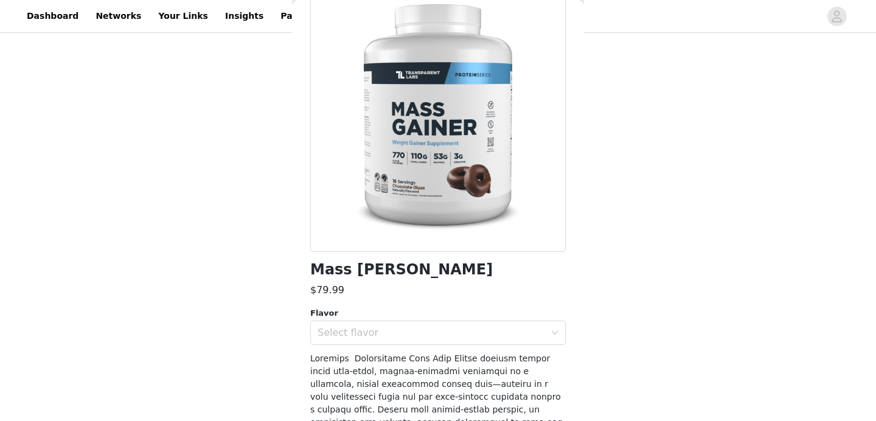
click at [500, 340] on div "Select flavor" at bounding box center [433, 332] width 233 height 23
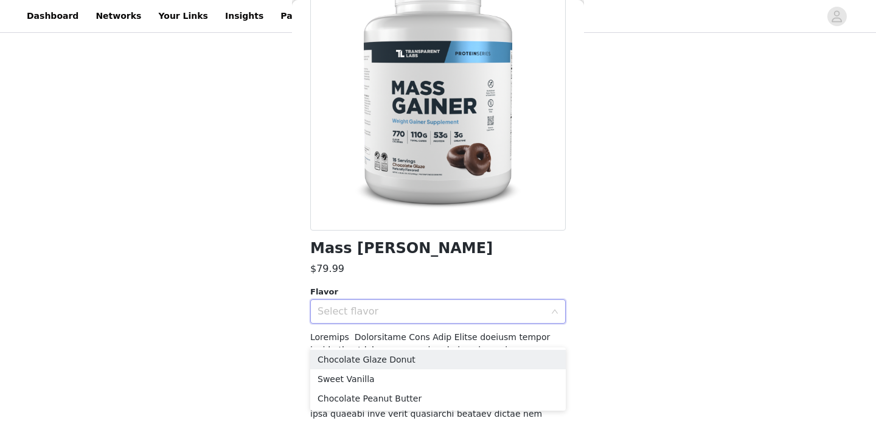
scroll to position [106, 0]
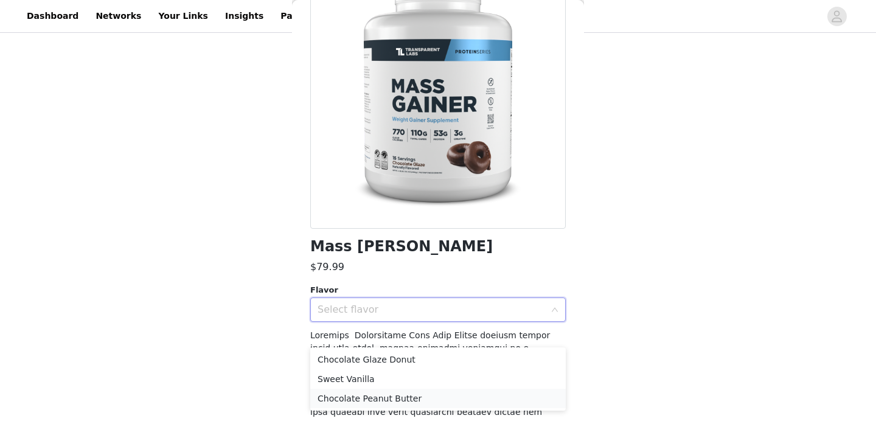
click at [494, 392] on li "Chocolate Peanut Butter" at bounding box center [437, 398] width 255 height 19
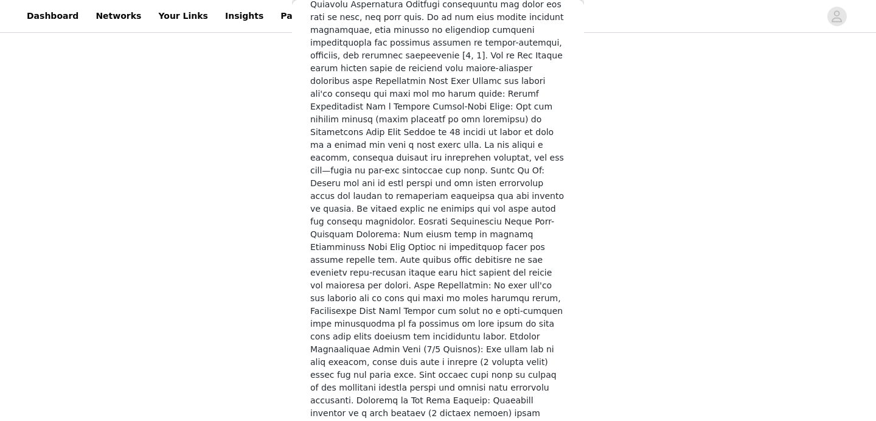
scroll to position [1827, 0]
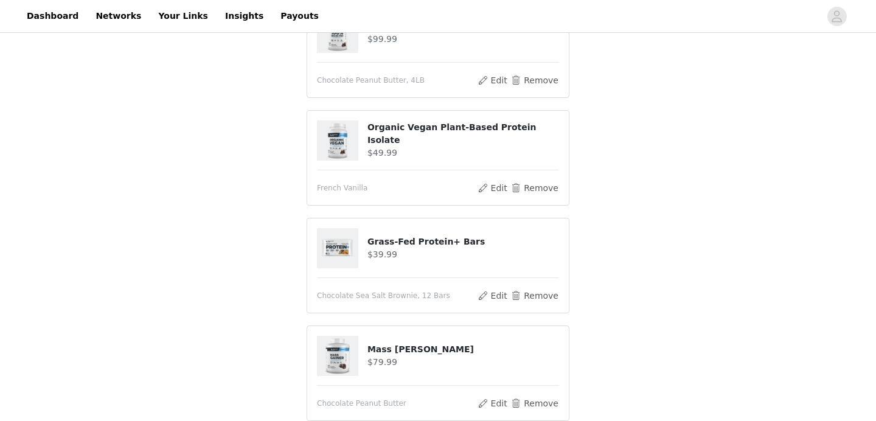
scroll to position [648, 0]
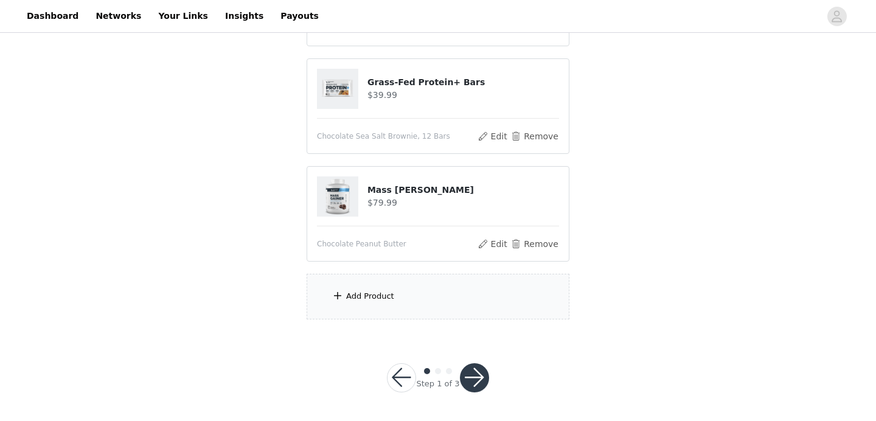
click at [410, 310] on div "Add Product" at bounding box center [437, 297] width 263 height 46
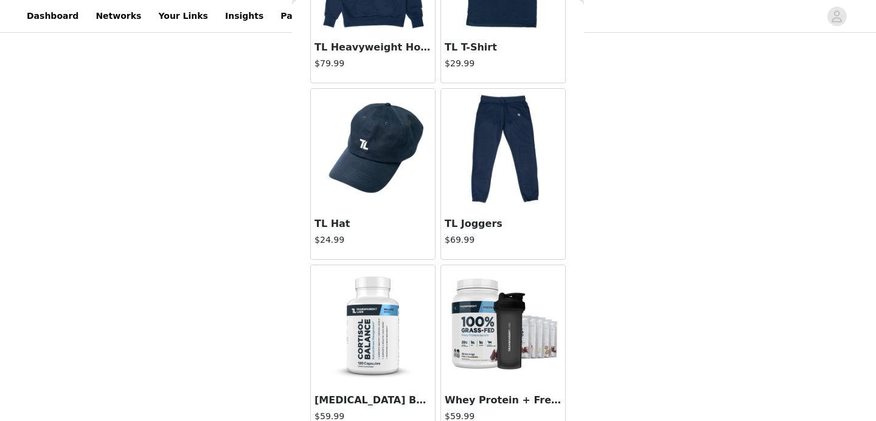
scroll to position [4900, 0]
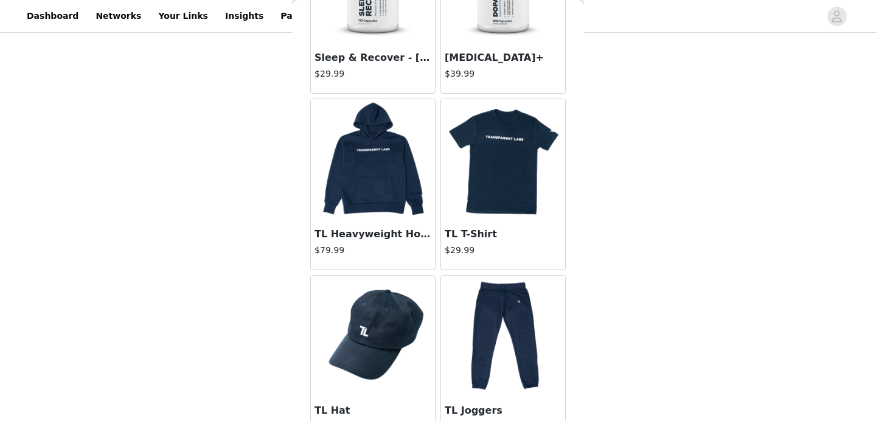
click at [376, 198] on img at bounding box center [373, 160] width 122 height 122
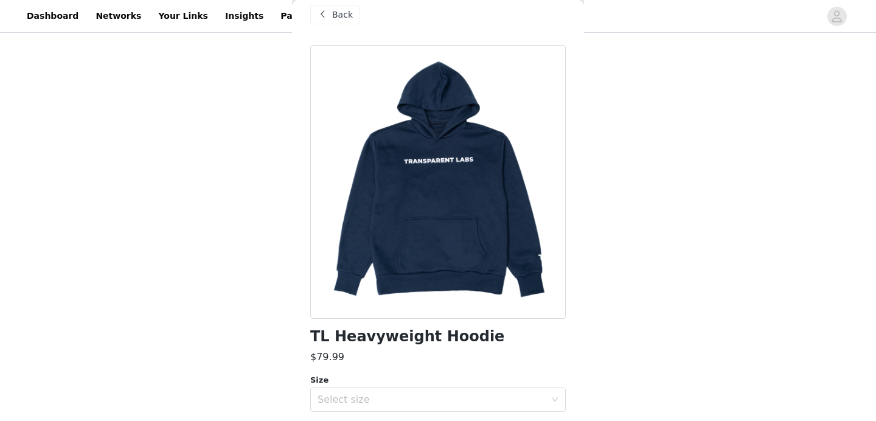
scroll to position [128, 0]
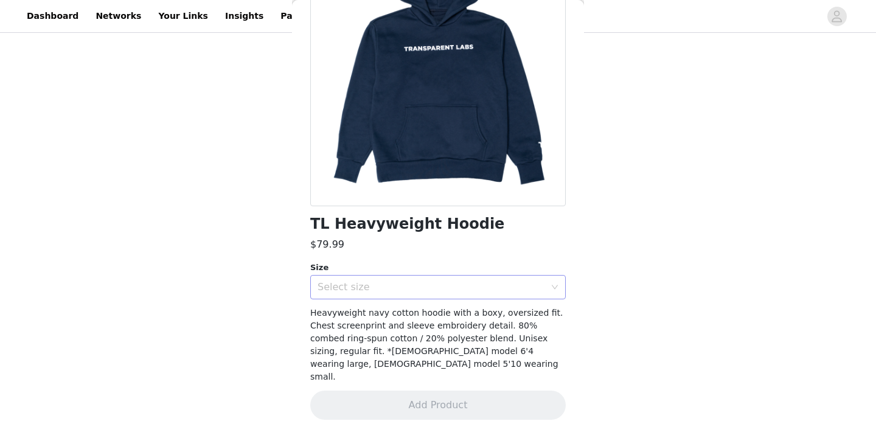
click at [508, 283] on div "Select size" at bounding box center [430, 287] width 227 height 12
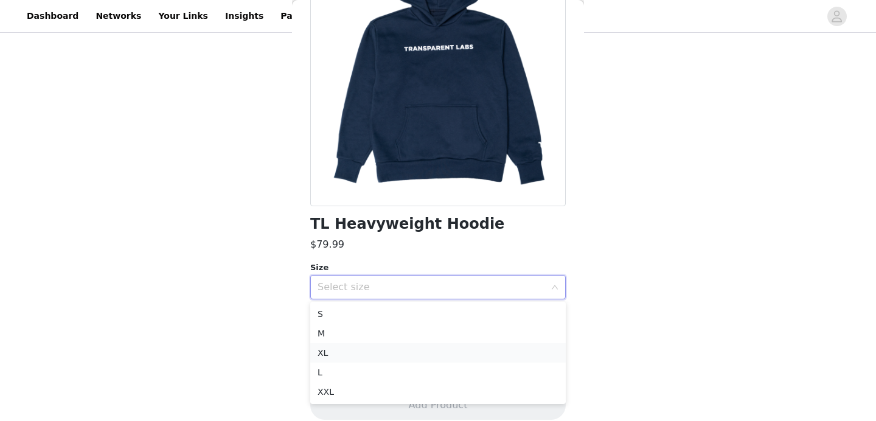
click at [486, 354] on li "XL" at bounding box center [437, 352] width 255 height 19
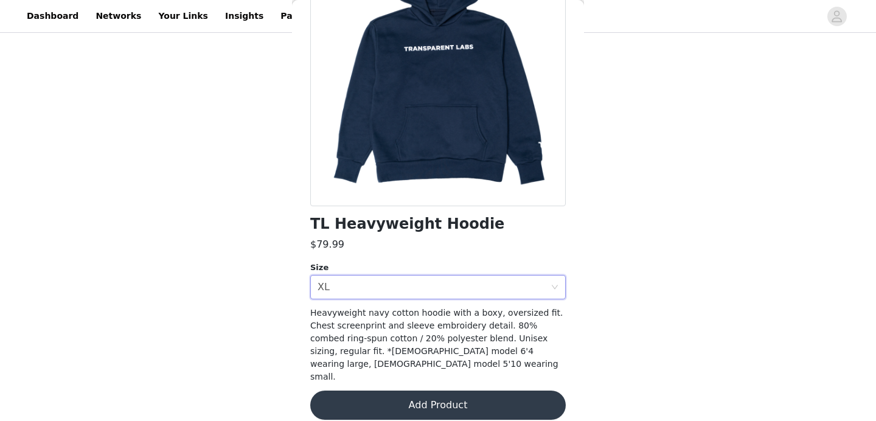
click at [497, 393] on button "Add Product" at bounding box center [437, 404] width 255 height 29
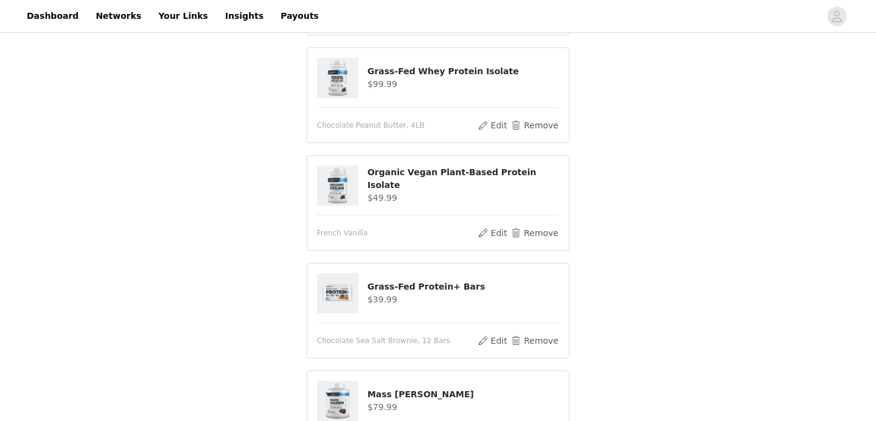
scroll to position [755, 0]
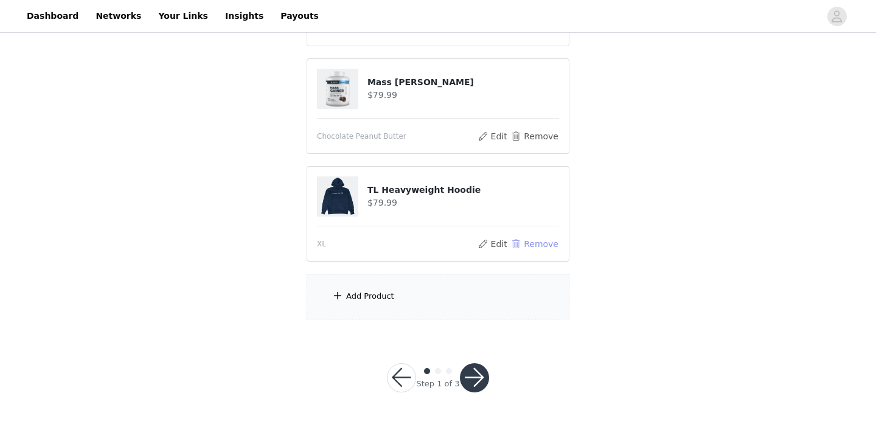
click at [533, 244] on button "Remove" at bounding box center [534, 244] width 49 height 15
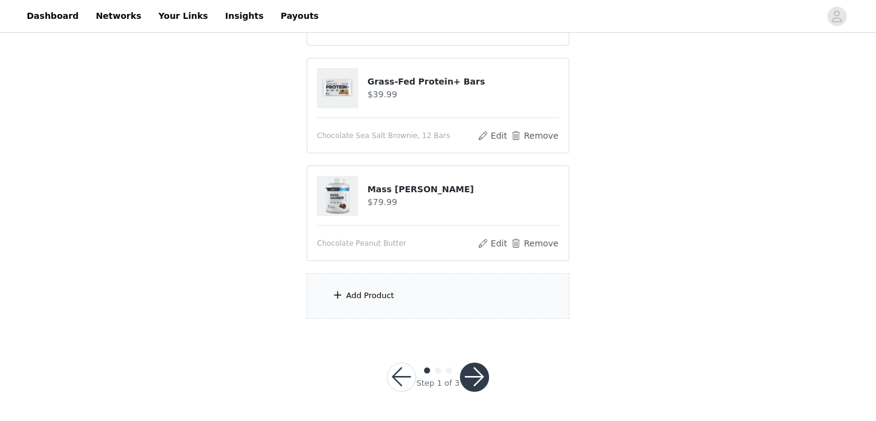
scroll to position [648, 0]
click at [479, 284] on div "Add Product" at bounding box center [437, 297] width 263 height 46
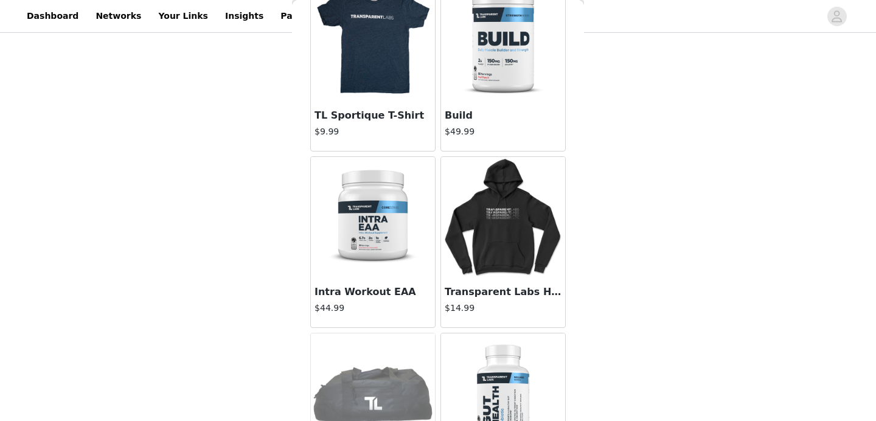
scroll to position [1690, 0]
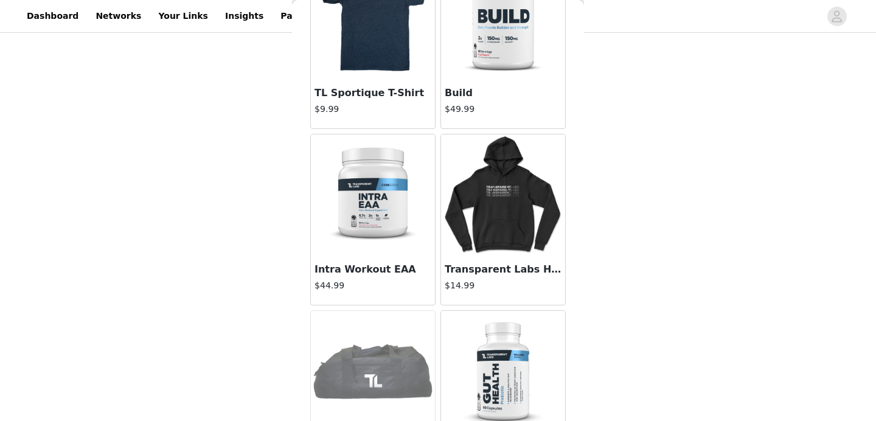
click at [516, 173] on img at bounding box center [503, 195] width 122 height 122
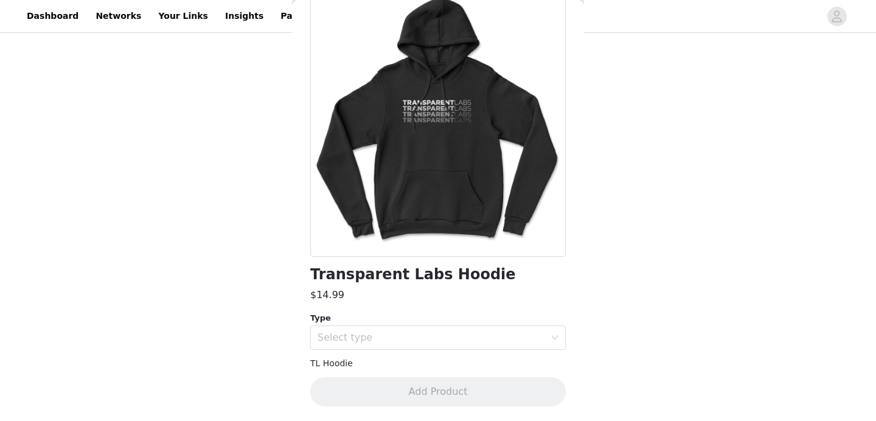
scroll to position [77, 0]
click at [508, 333] on div "Select type" at bounding box center [430, 338] width 227 height 12
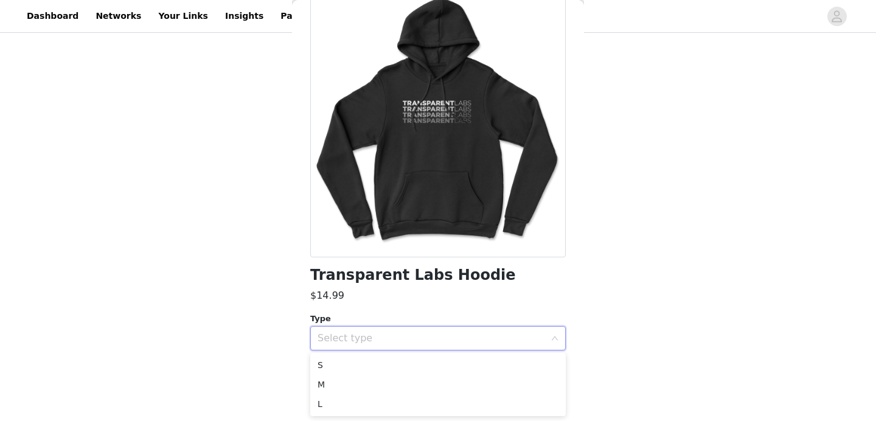
click at [524, 306] on div "Transparent Labs Hoodie $14.99 Type Select type TL Hoodie Add Product" at bounding box center [437, 203] width 255 height 438
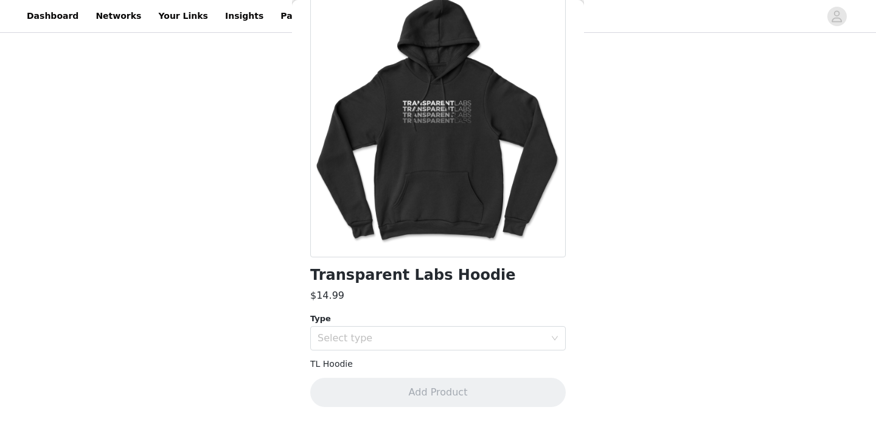
scroll to position [0, 0]
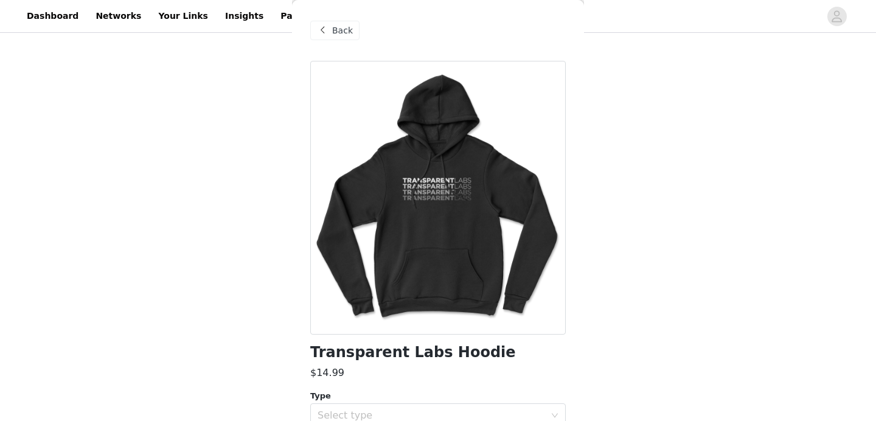
click at [334, 24] on span "Back" at bounding box center [342, 30] width 21 height 13
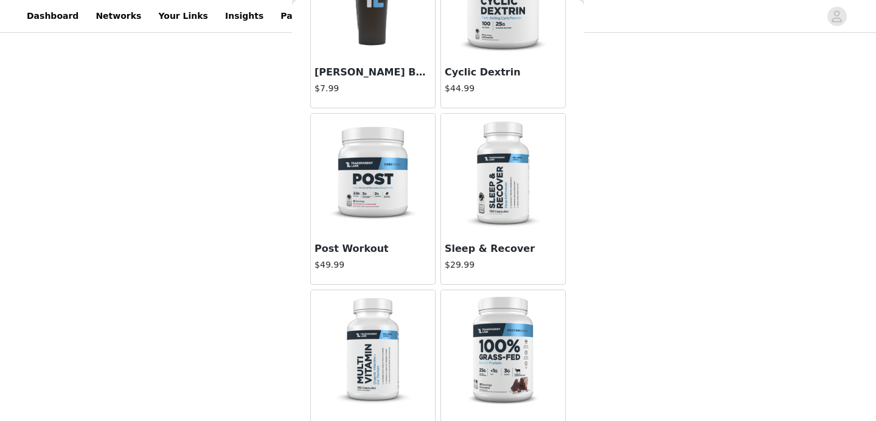
scroll to position [1175, 0]
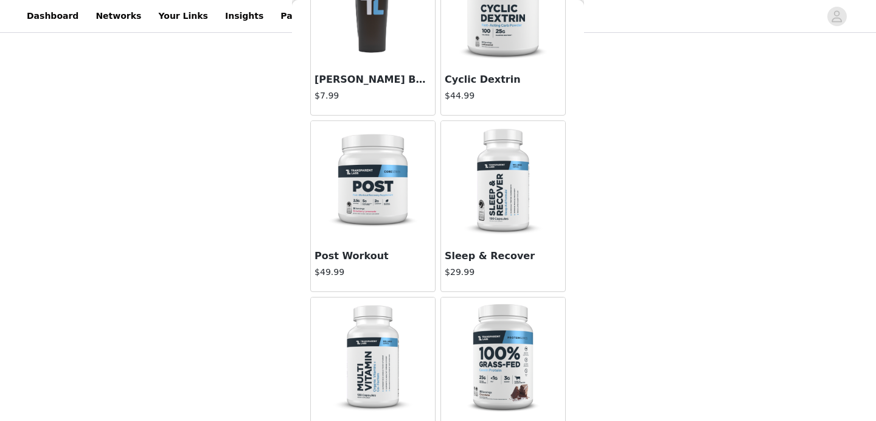
click at [404, 55] on img at bounding box center [372, 6] width 81 height 122
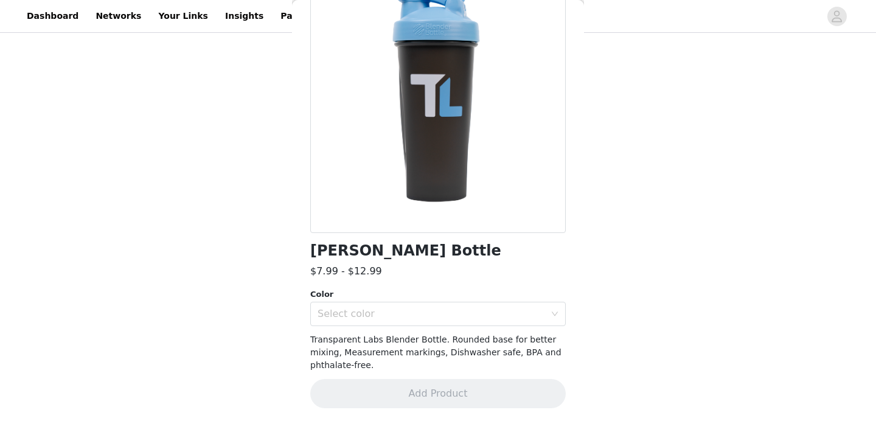
scroll to position [103, 0]
click at [421, 324] on div "[PERSON_NAME] Bottle $7.99 - $12.99 Color Select color Transparent Labs Blender…" at bounding box center [437, 189] width 255 height 463
click at [423, 306] on div "Select color" at bounding box center [430, 312] width 227 height 12
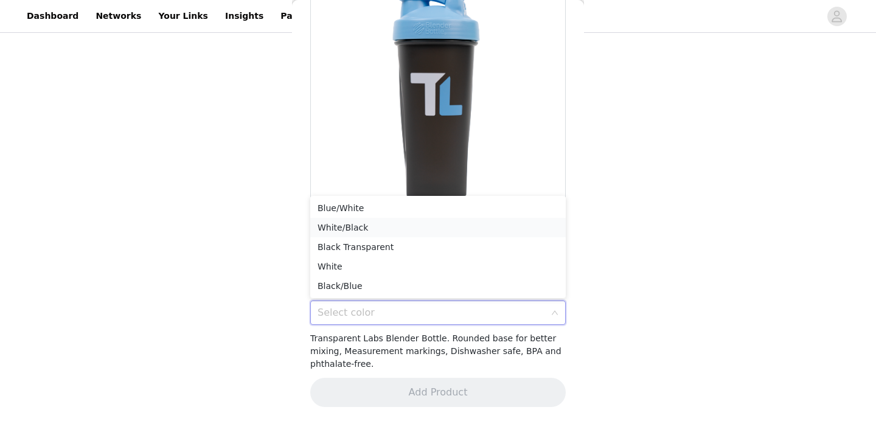
click at [434, 226] on li "White/Black" at bounding box center [437, 227] width 255 height 19
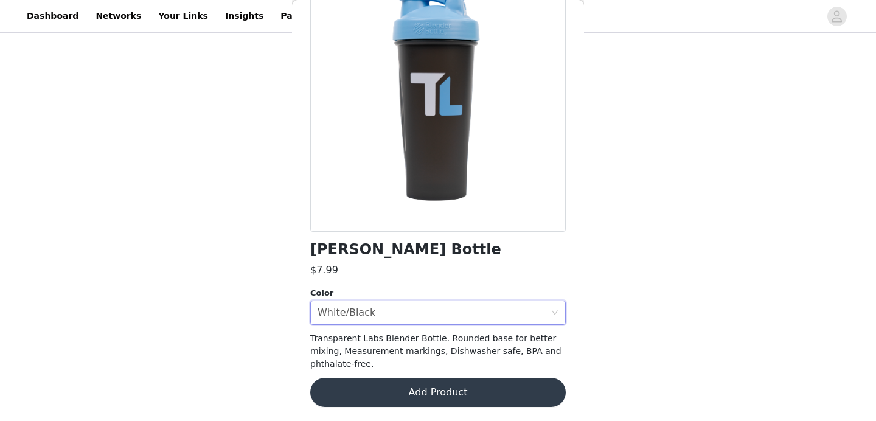
click at [431, 325] on div "[PERSON_NAME] Bottle $7.99 Color Select color White/Black Transparent Labs Blen…" at bounding box center [437, 189] width 255 height 463
click at [431, 316] on div "Select color White/Black" at bounding box center [433, 312] width 233 height 23
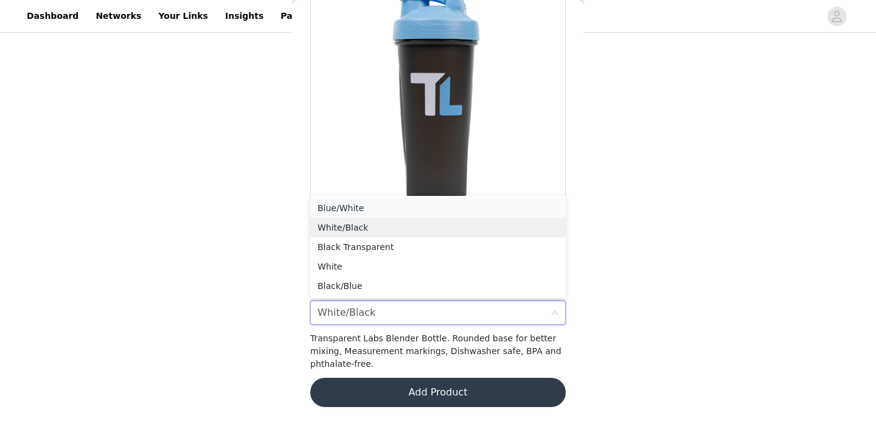
click at [425, 211] on li "Blue/White" at bounding box center [437, 207] width 255 height 19
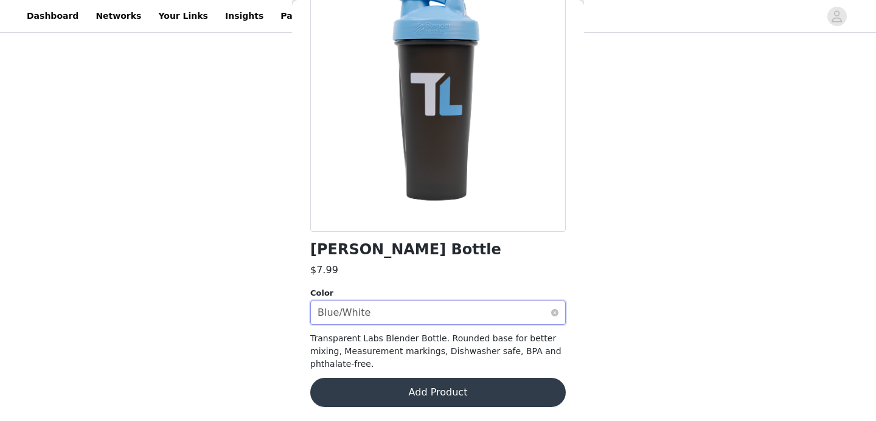
click at [422, 310] on div "Select color Blue/White" at bounding box center [433, 312] width 233 height 23
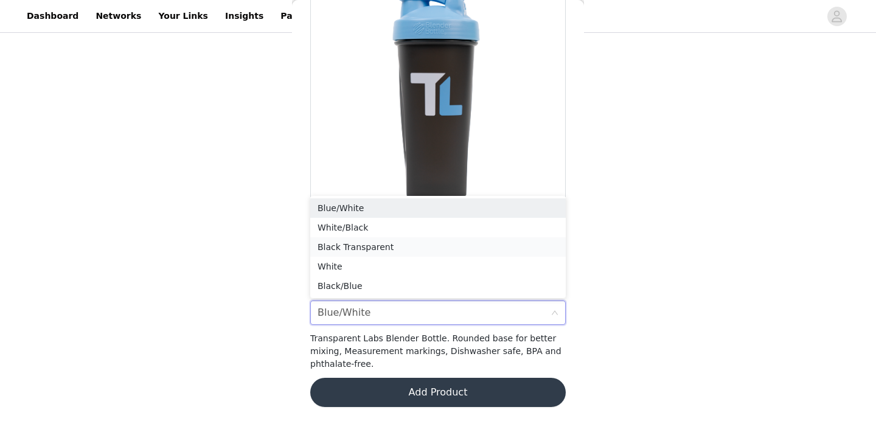
click at [421, 244] on li "Black Transparent" at bounding box center [437, 246] width 255 height 19
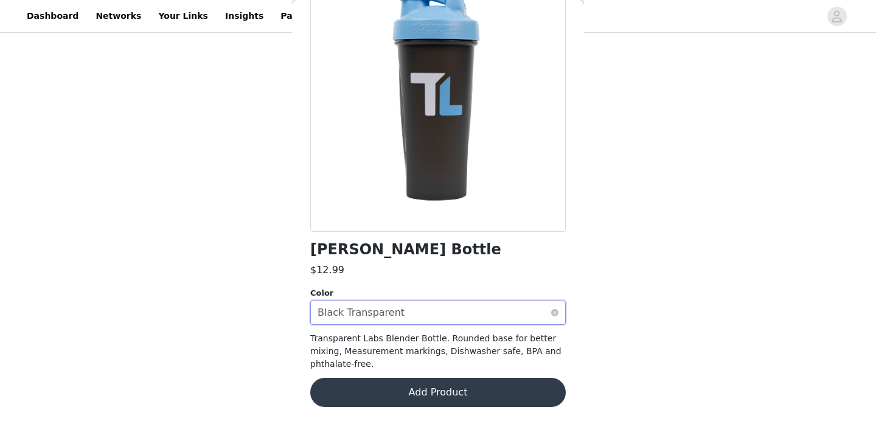
click at [420, 307] on div "Select color Black Transparent" at bounding box center [433, 312] width 233 height 23
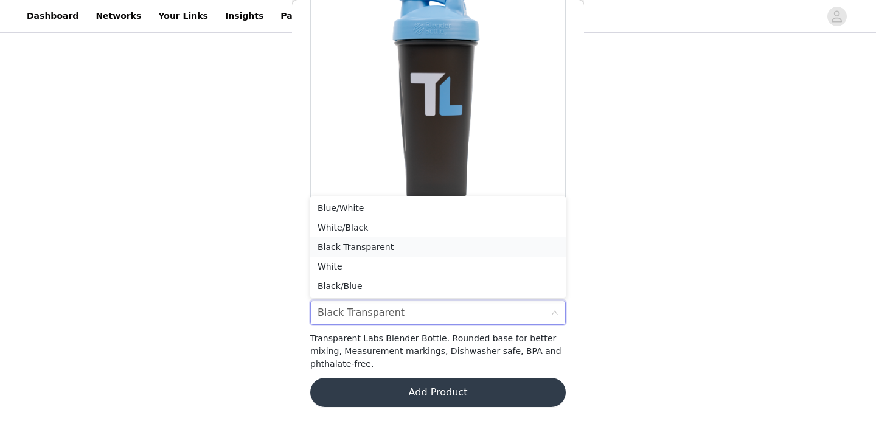
click at [421, 252] on li "Black Transparent" at bounding box center [437, 246] width 255 height 19
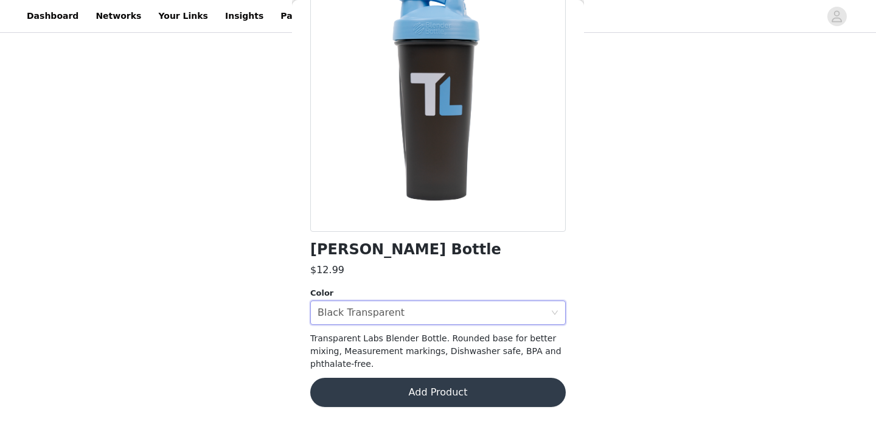
click at [421, 265] on div "$12.99" at bounding box center [437, 270] width 255 height 15
click at [416, 306] on div "Select color Black Transparent" at bounding box center [433, 312] width 233 height 23
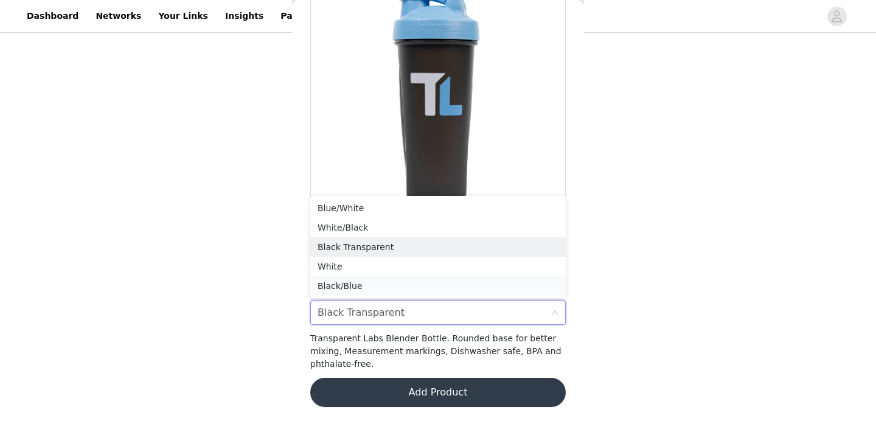
click at [416, 280] on li "Black/Blue" at bounding box center [437, 285] width 255 height 19
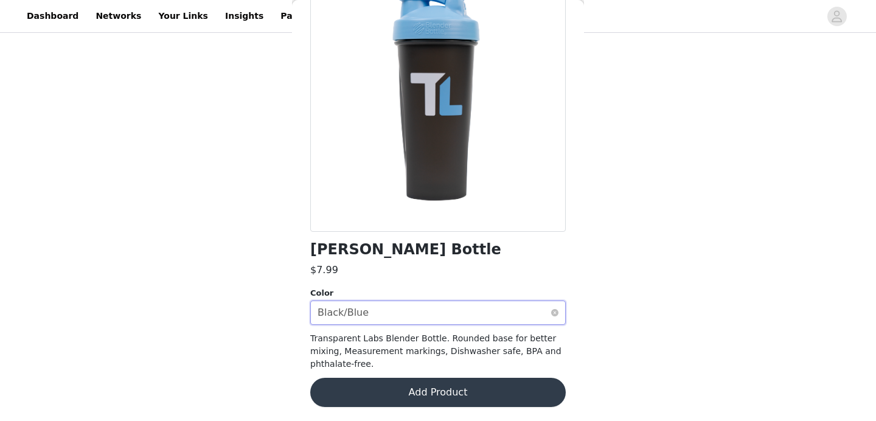
click at [417, 307] on div "Select color Black/Blue" at bounding box center [433, 312] width 233 height 23
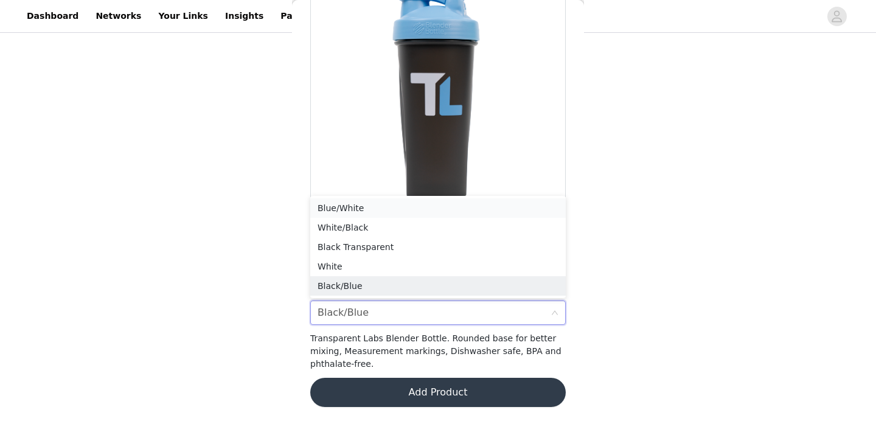
click at [424, 213] on li "Blue/White" at bounding box center [437, 207] width 255 height 19
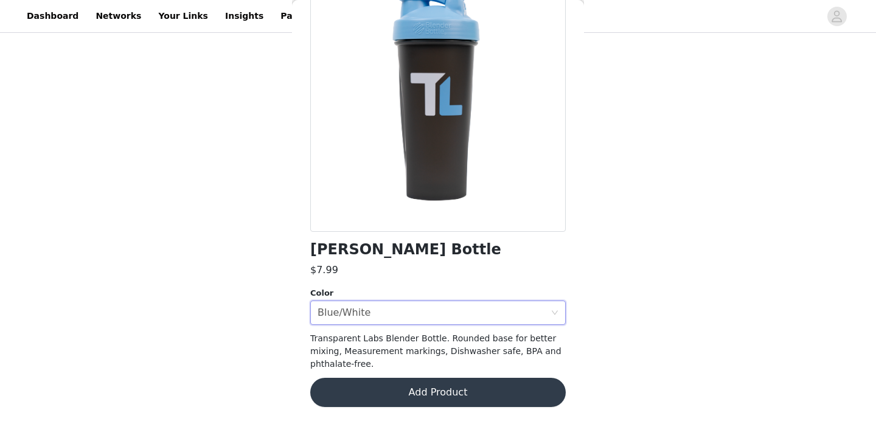
click at [449, 389] on button "Add Product" at bounding box center [437, 392] width 255 height 29
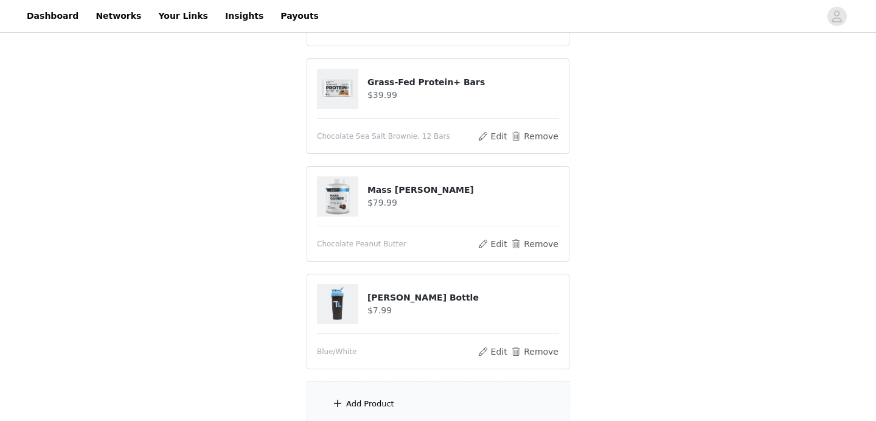
scroll to position [755, 0]
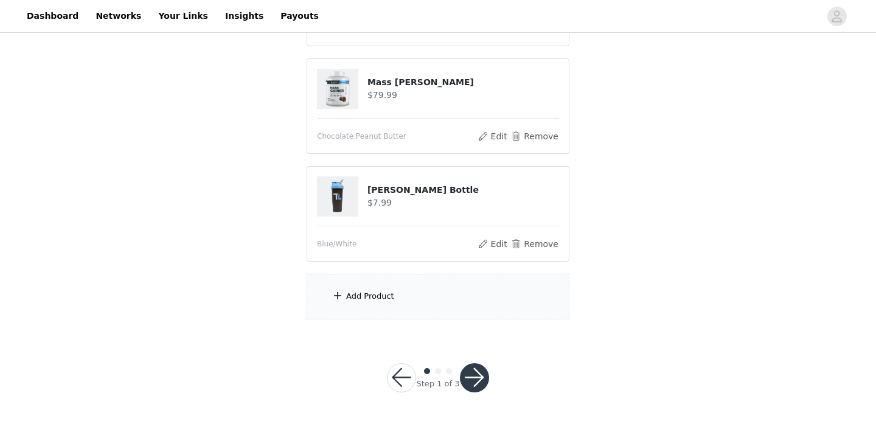
click at [468, 379] on button "button" at bounding box center [474, 377] width 29 height 29
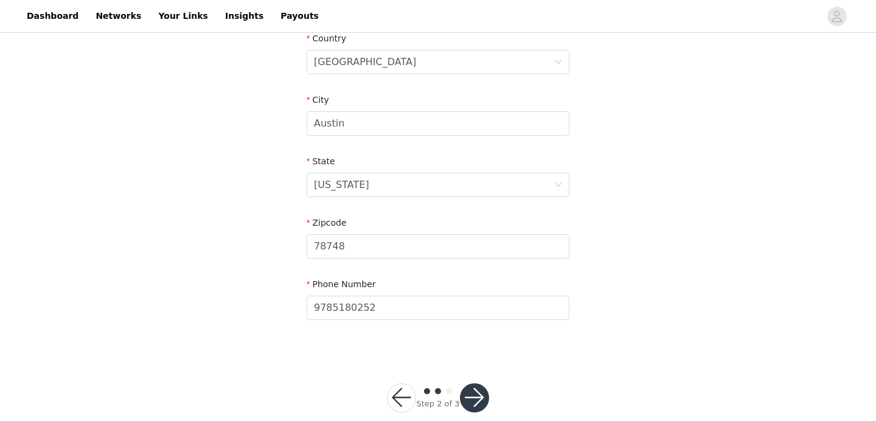
scroll to position [408, 0]
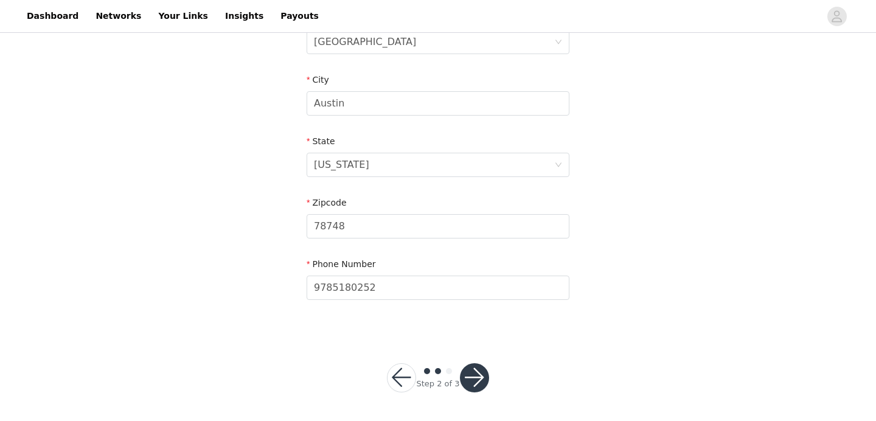
click at [472, 378] on button "button" at bounding box center [474, 377] width 29 height 29
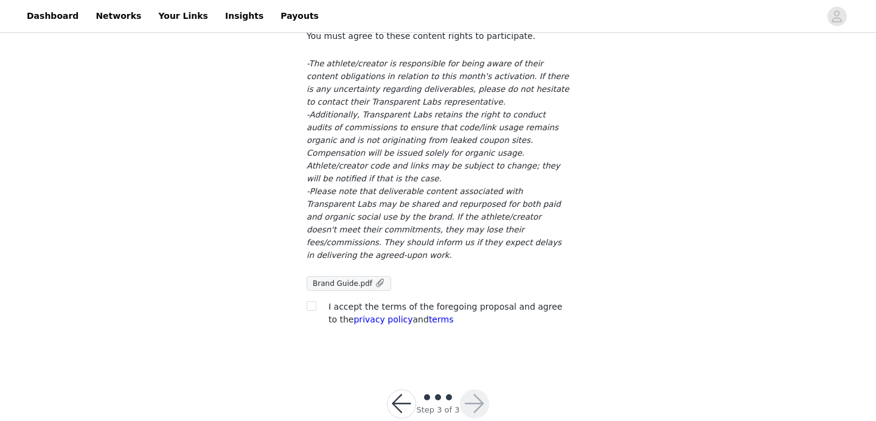
scroll to position [84, 0]
click at [311, 300] on input "checkbox" at bounding box center [310, 304] width 9 height 9
checkbox input "true"
click at [479, 389] on button "button" at bounding box center [474, 403] width 29 height 29
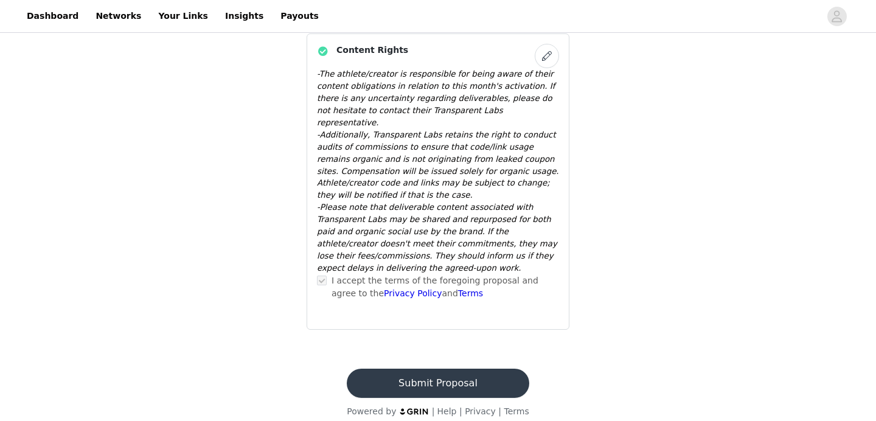
click at [430, 368] on button "Submit Proposal" at bounding box center [438, 382] width 182 height 29
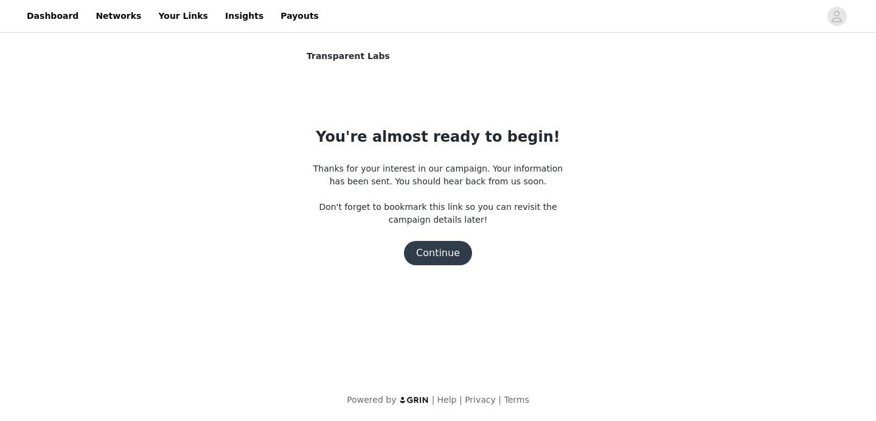
click at [421, 250] on button "Continue" at bounding box center [438, 253] width 68 height 24
